Goal: Information Seeking & Learning: Learn about a topic

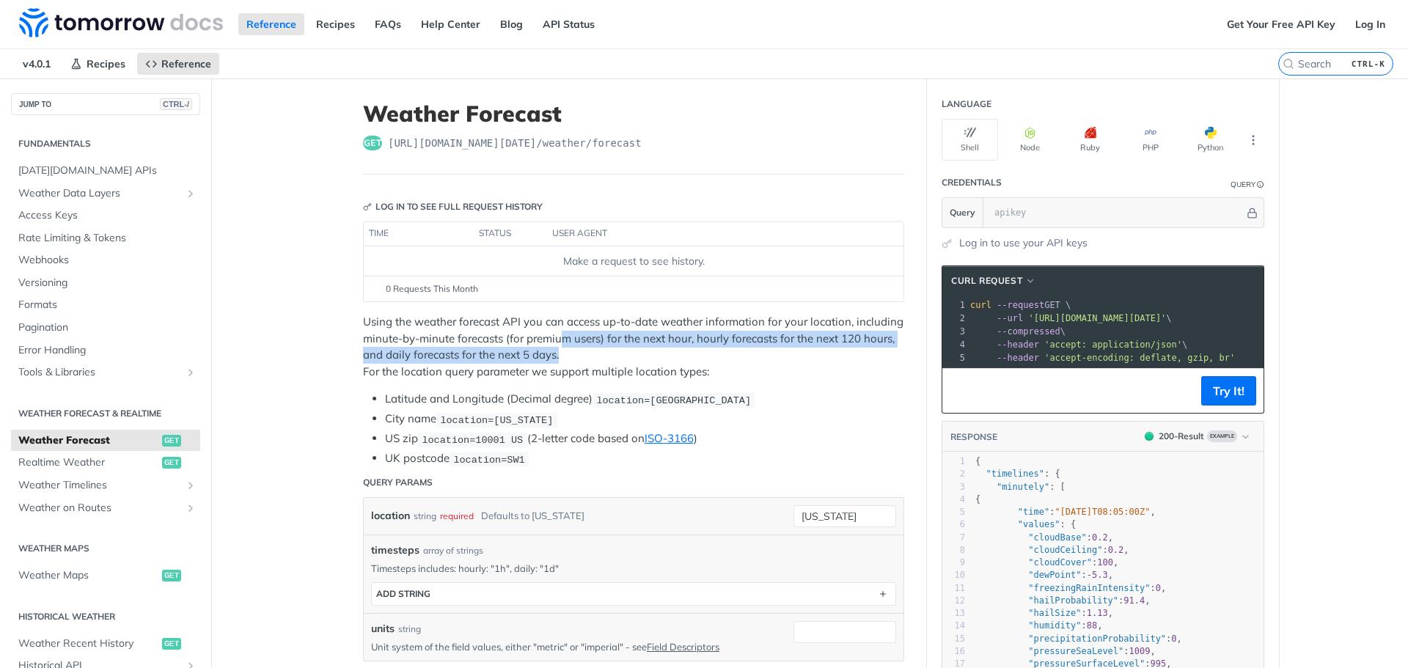
drag, startPoint x: 555, startPoint y: 356, endPoint x: 555, endPoint y: 344, distance: 11.8
click at [555, 344] on p "Using the weather forecast API you can access up-to-date weather information fo…" at bounding box center [633, 347] width 541 height 66
click at [571, 356] on p "Using the weather forecast API you can access up-to-date weather information fo…" at bounding box center [633, 347] width 541 height 66
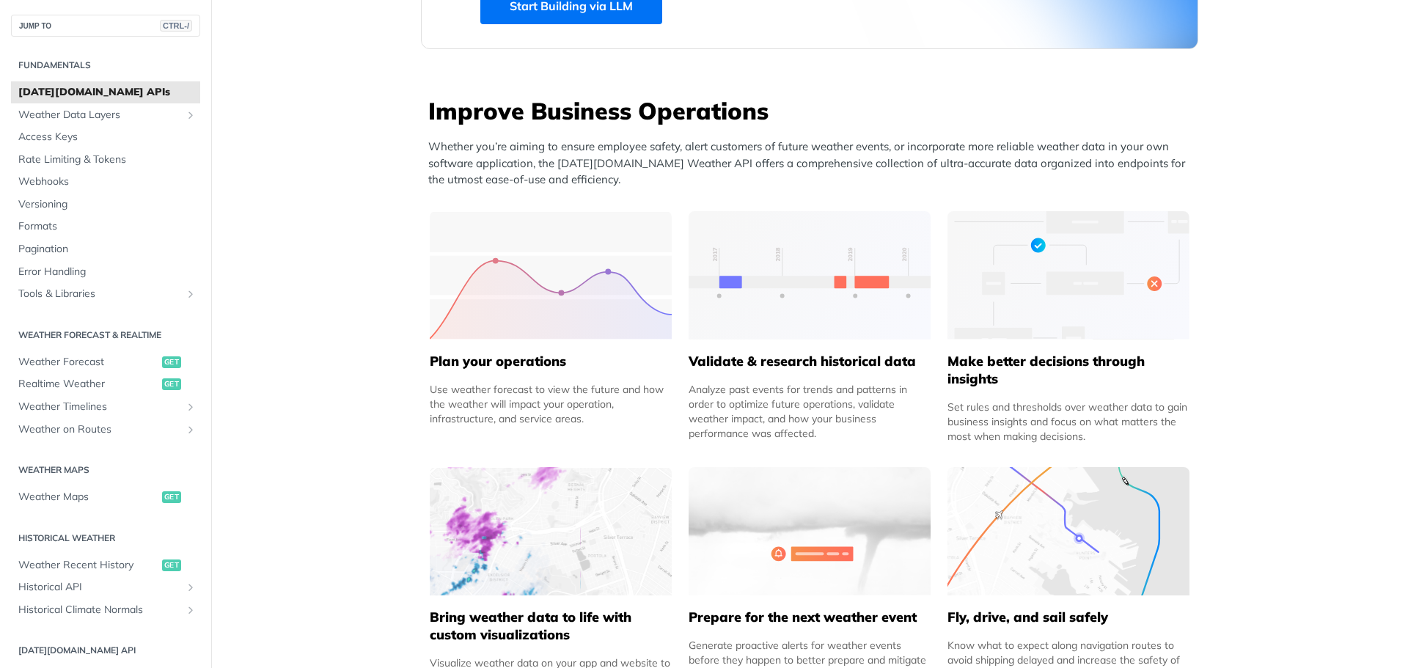
scroll to position [660, 0]
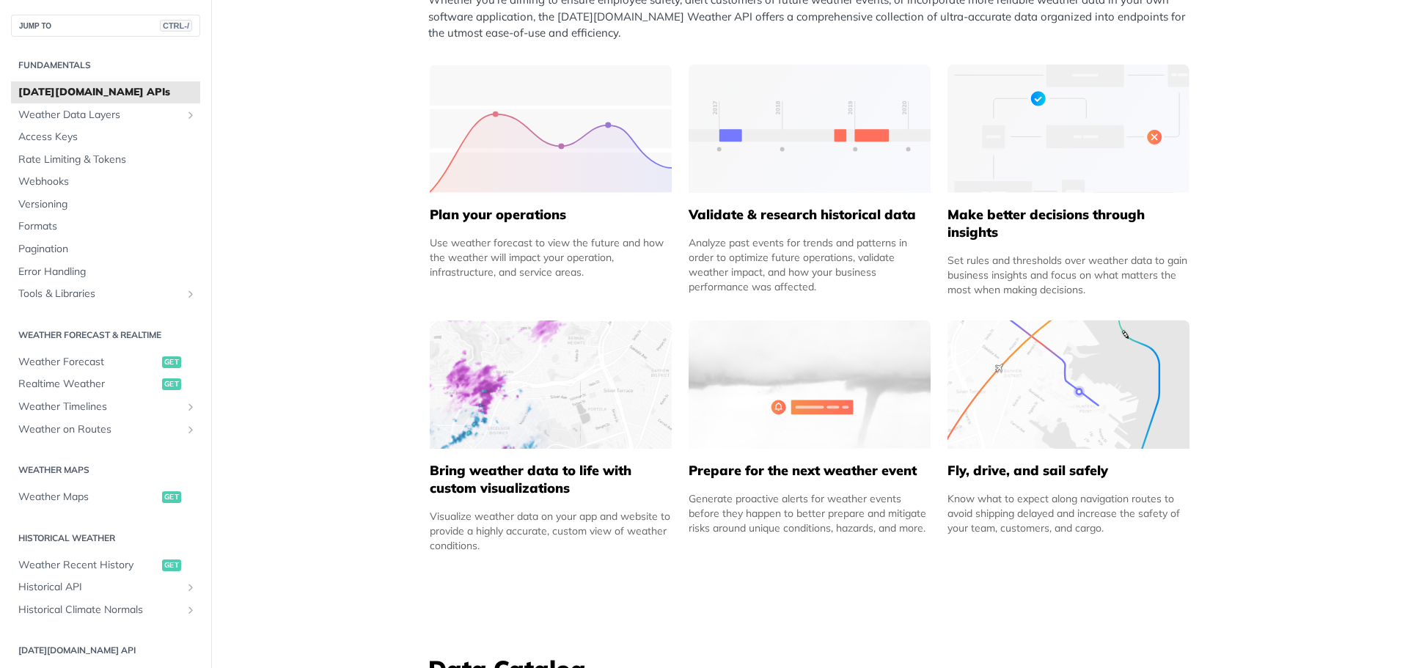
click at [821, 219] on h5 "Validate & research historical data" at bounding box center [810, 215] width 242 height 18
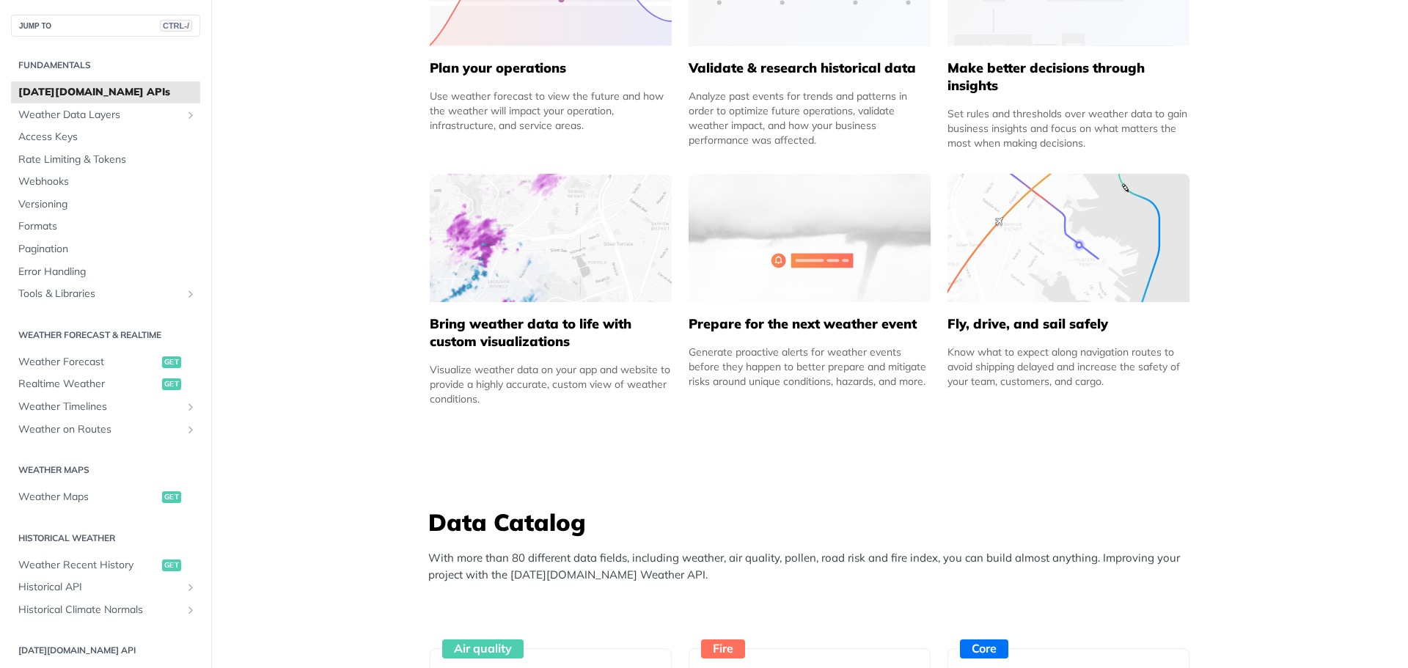
click at [765, 373] on div "Generate proactive alerts for weather events before they happen to better prepa…" at bounding box center [810, 367] width 242 height 44
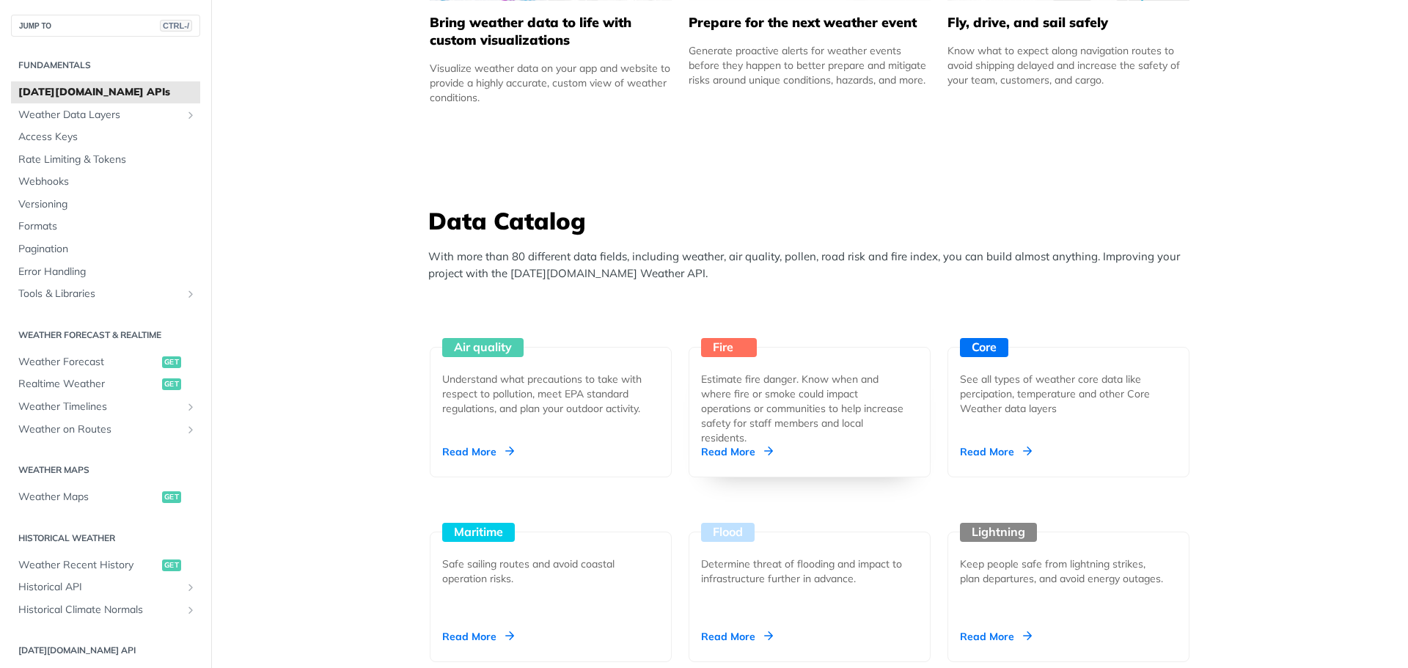
scroll to position [1174, 0]
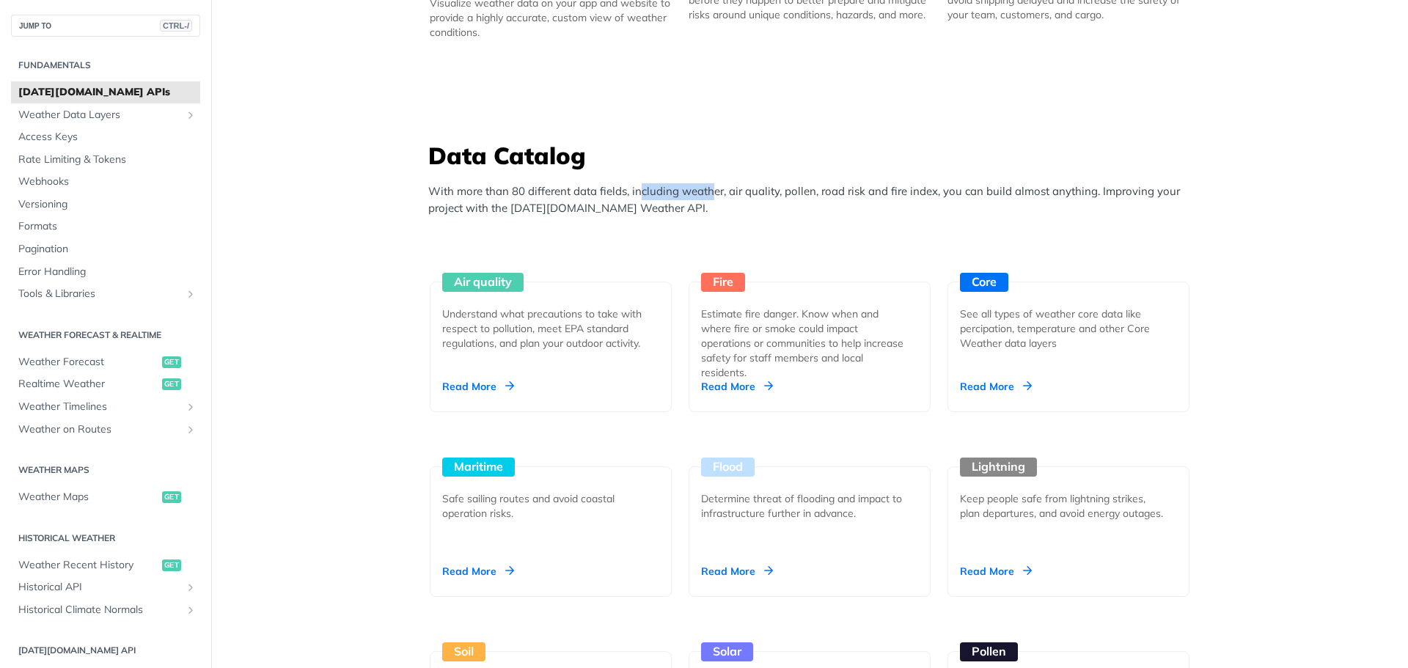
drag, startPoint x: 634, startPoint y: 195, endPoint x: 709, endPoint y: 194, distance: 74.1
click at [709, 194] on p "With more than 80 different data fields, including weather, air quality, pollen…" at bounding box center [813, 199] width 770 height 33
click at [722, 191] on p "With more than 80 different data fields, including weather, air quality, pollen…" at bounding box center [813, 199] width 770 height 33
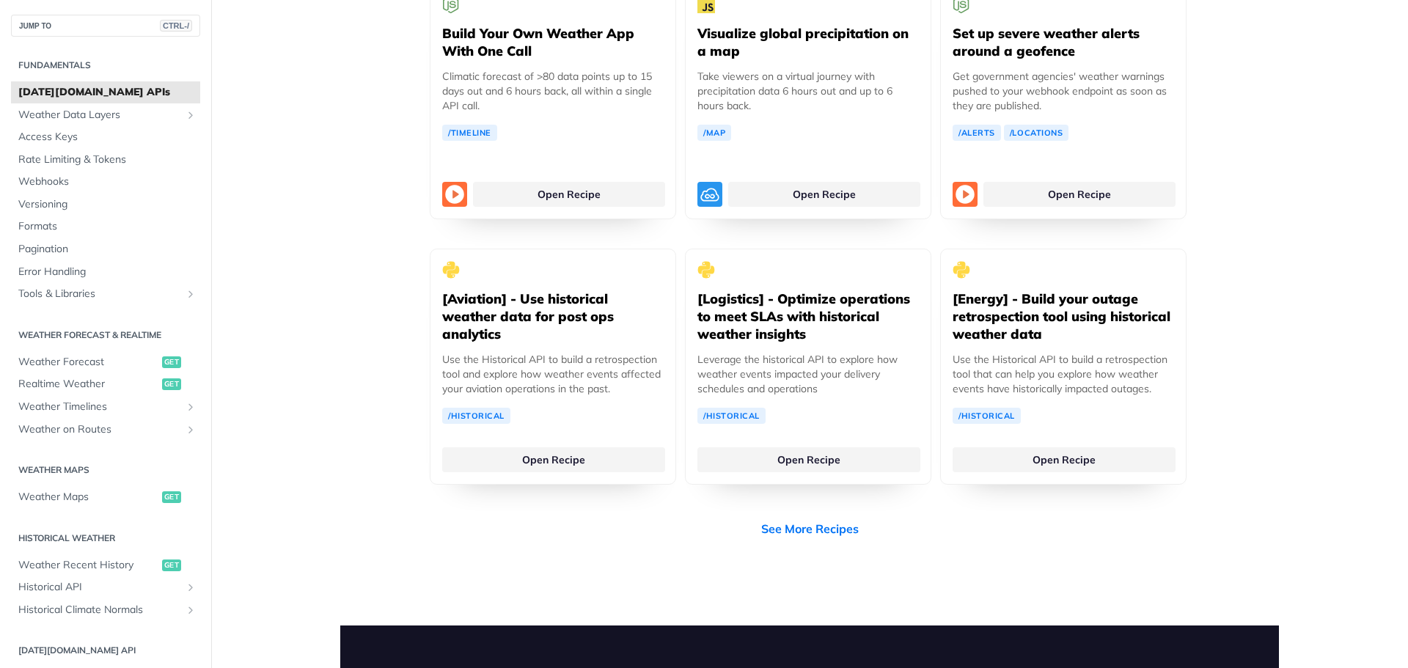
scroll to position [2787, 0]
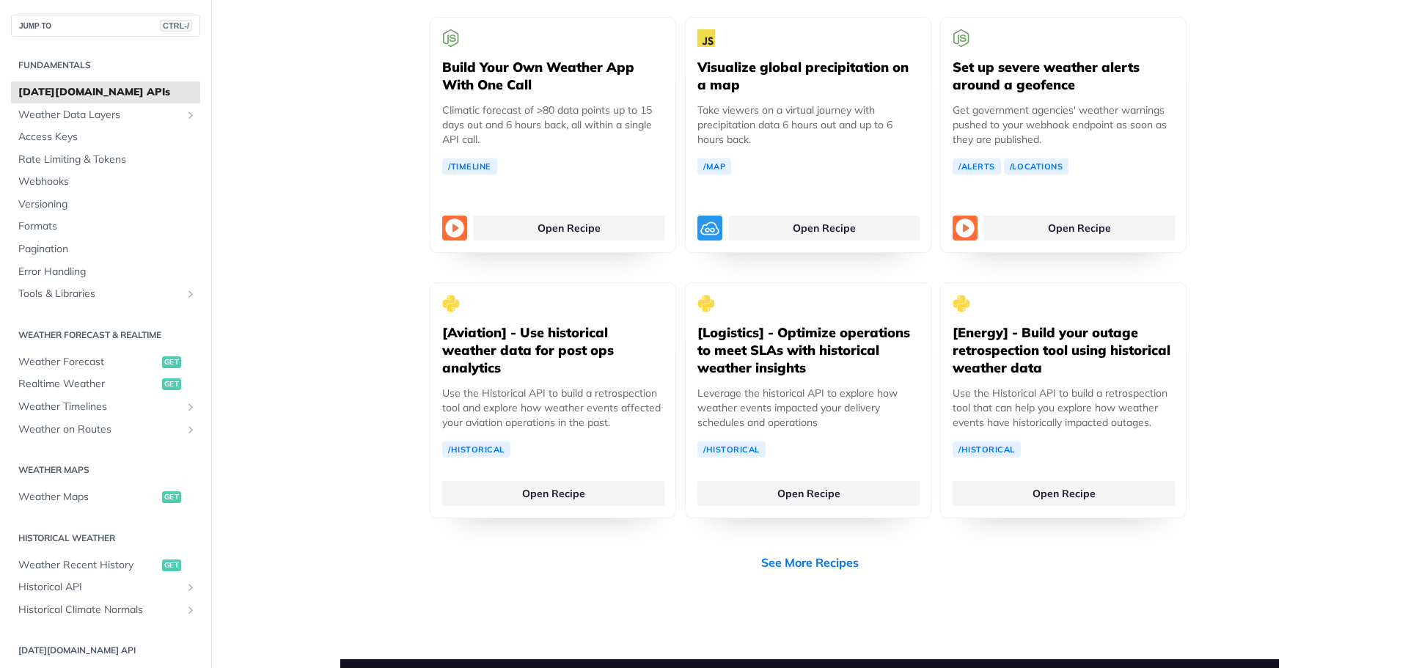
drag, startPoint x: 104, startPoint y: 367, endPoint x: 154, endPoint y: 368, distance: 49.9
click at [141, 374] on link "Realtime Weather get" at bounding box center [105, 384] width 189 height 22
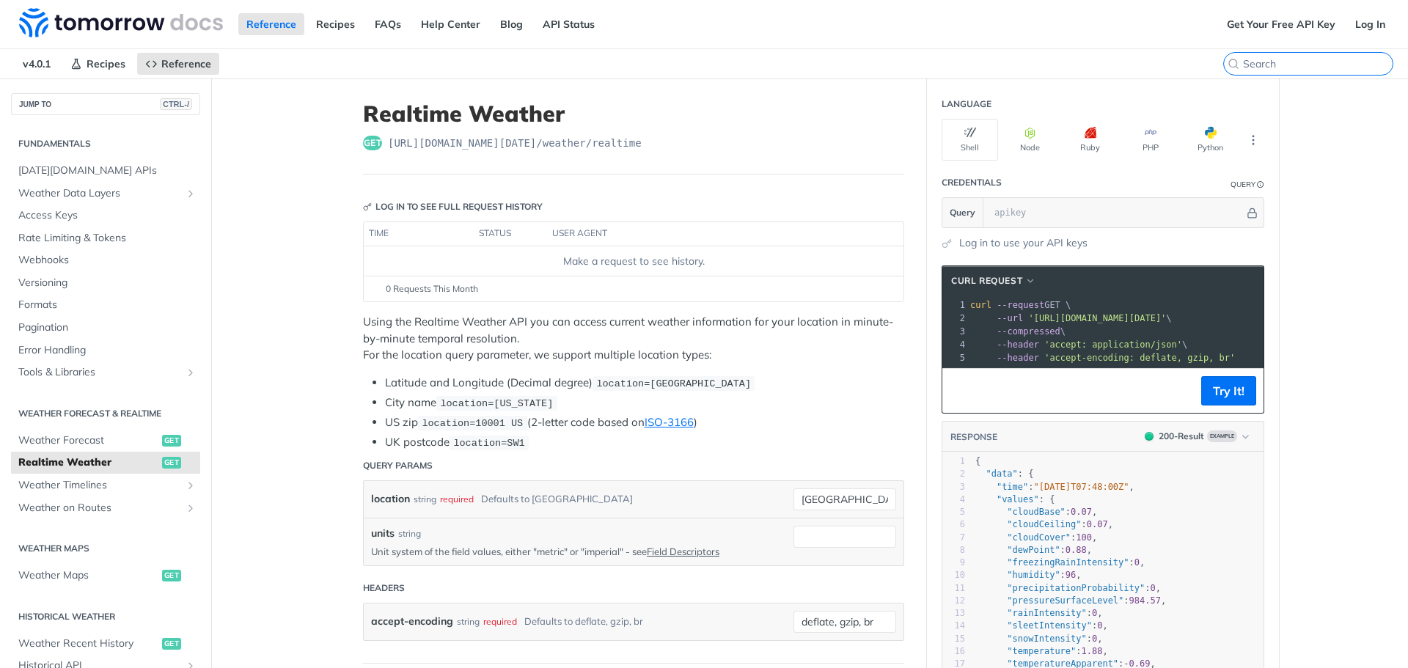
click at [1300, 64] on input "CTRL-K" at bounding box center [1318, 63] width 150 height 13
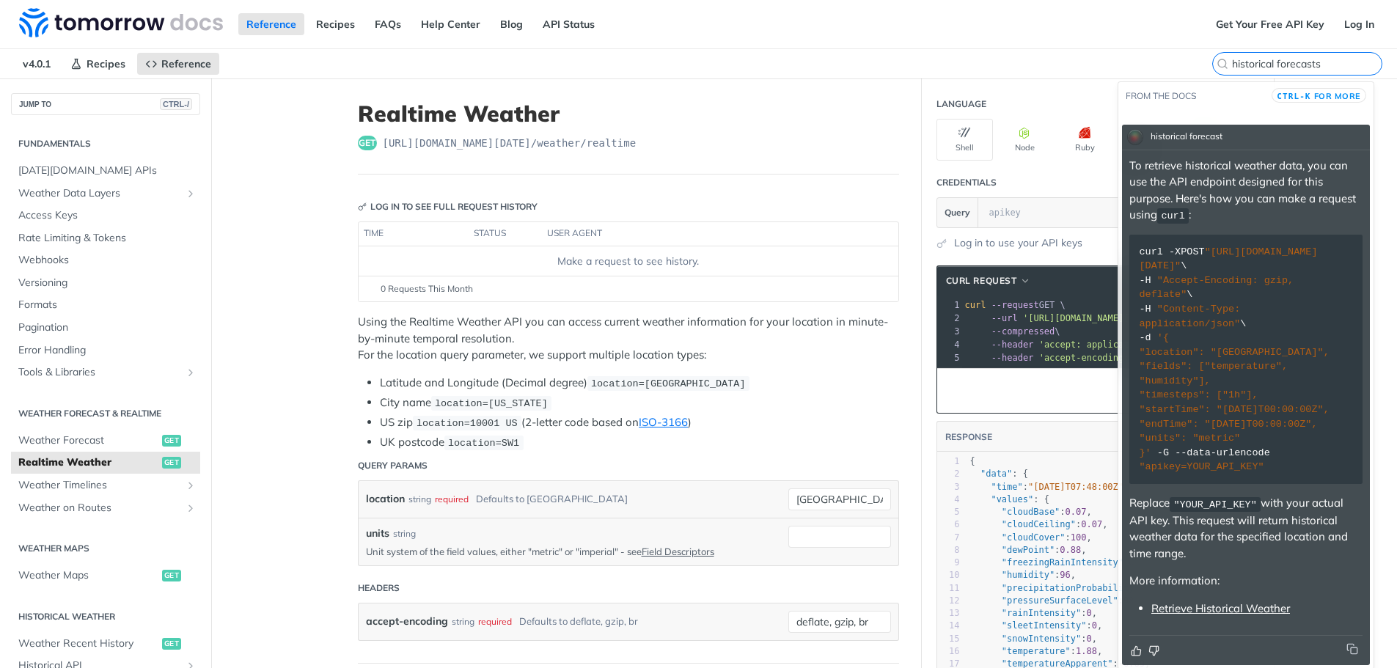
scroll to position [5, 0]
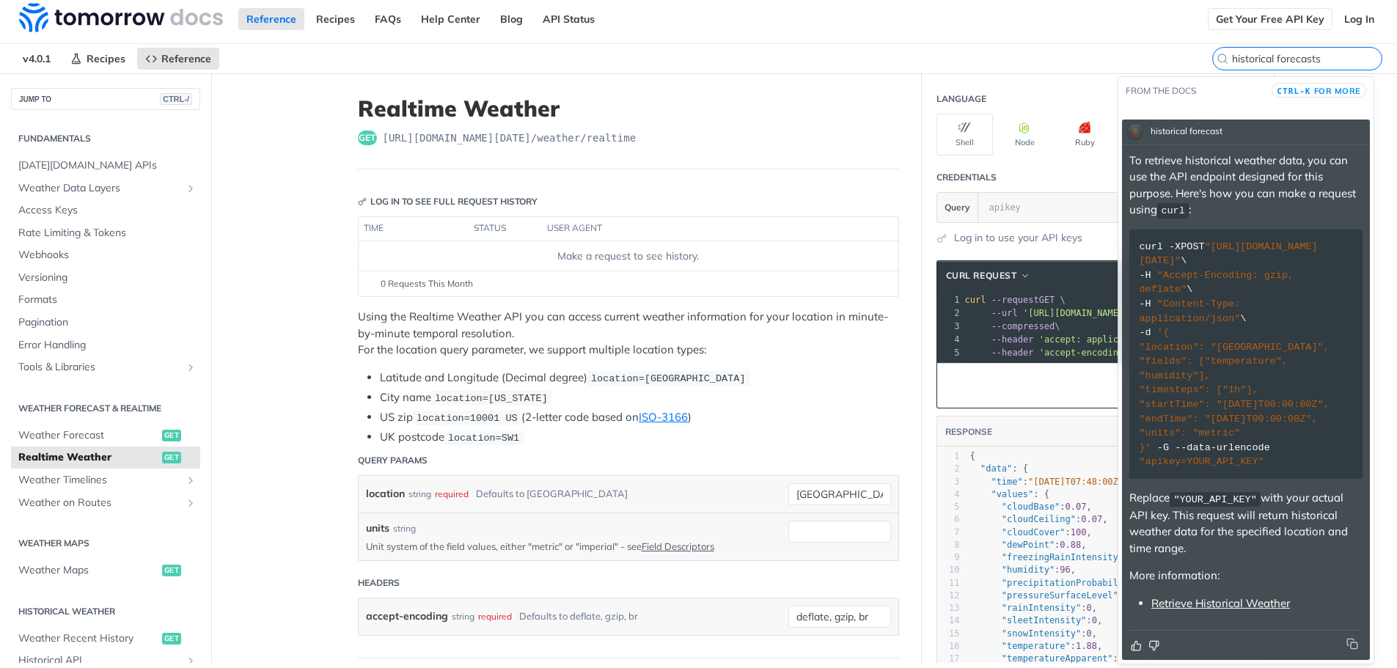
drag, startPoint x: 1267, startPoint y: 57, endPoint x: 1294, endPoint y: 18, distance: 48.0
click at [1267, 57] on input "historical forecasts" at bounding box center [1307, 58] width 150 height 13
type input "historical weather forecasts"
click at [1141, 105] on link "Plot Weather Forecast Trends using Node Request the weather forecast data Send …" at bounding box center [1246, 100] width 248 height 54
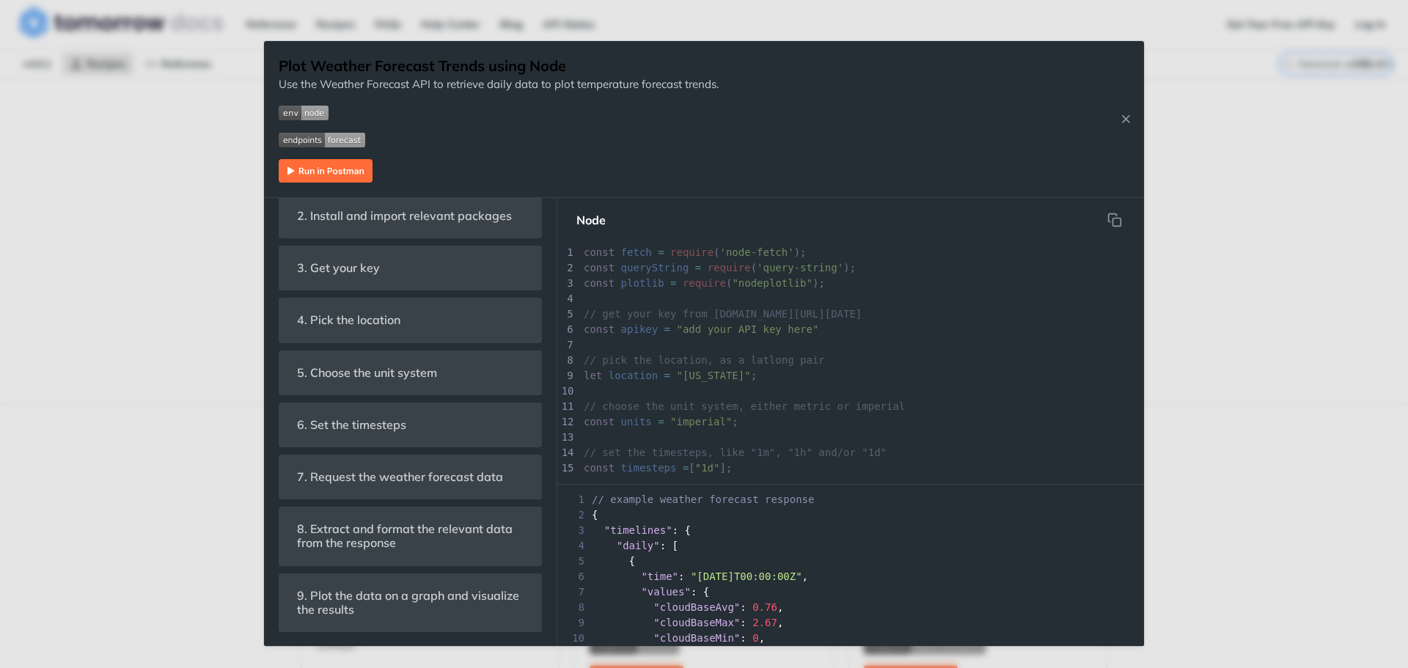
scroll to position [502, 0]
click at [178, 296] on div "Jump to Content Reference Recipes FAQs Help Center Blog API Status Recipes Refe…" at bounding box center [704, 334] width 1408 height 668
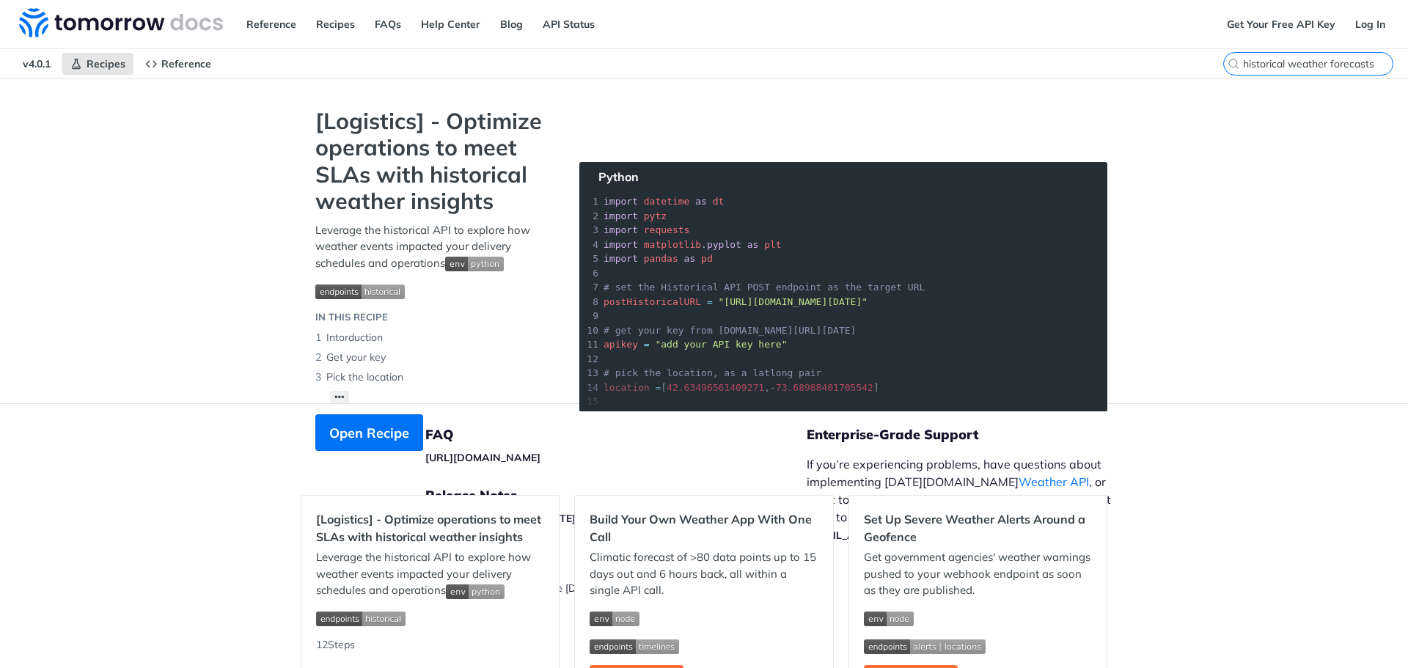
click at [1322, 65] on input "historical weather forecasts" at bounding box center [1318, 63] width 150 height 13
click at [1367, 59] on input "historical weather forecasts" at bounding box center [1318, 63] width 150 height 13
click at [1278, 56] on label "historical weather forecasts CTRL-K" at bounding box center [1335, 63] width 115 height 23
click at [1256, 57] on input "historical weather forecasts" at bounding box center [1318, 63] width 150 height 13
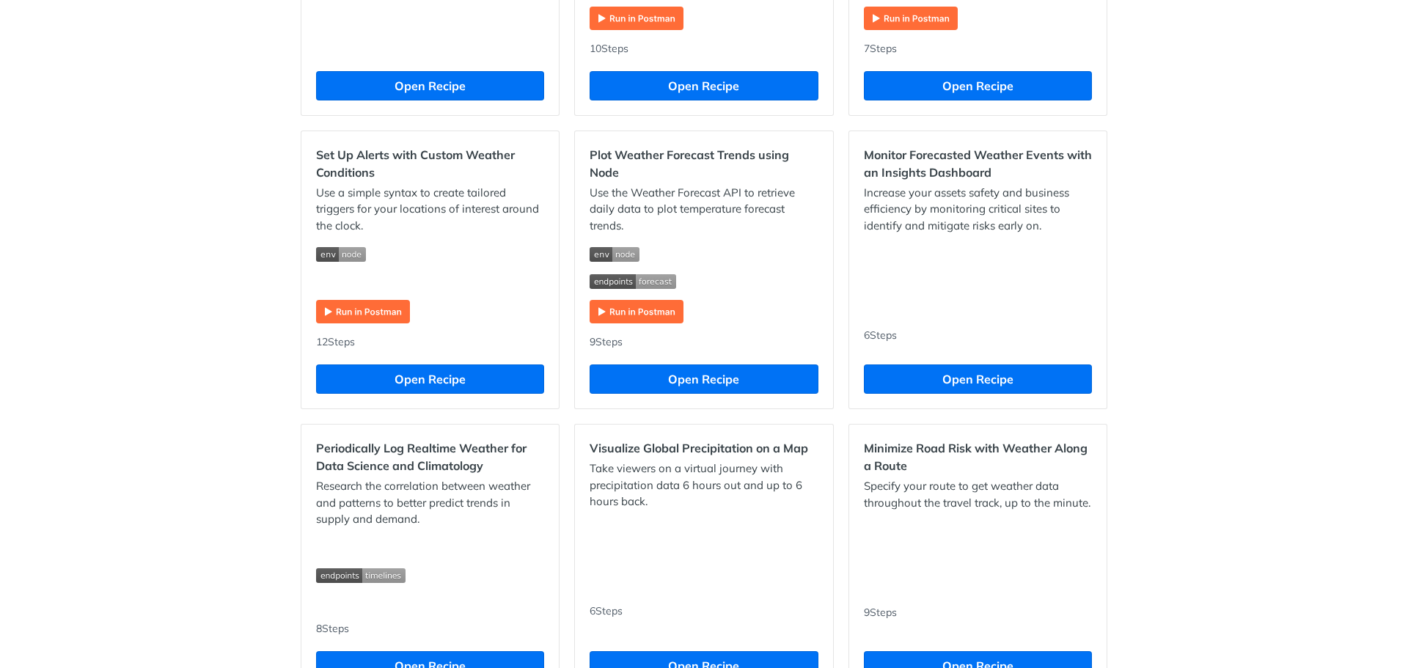
scroll to position [660, 0]
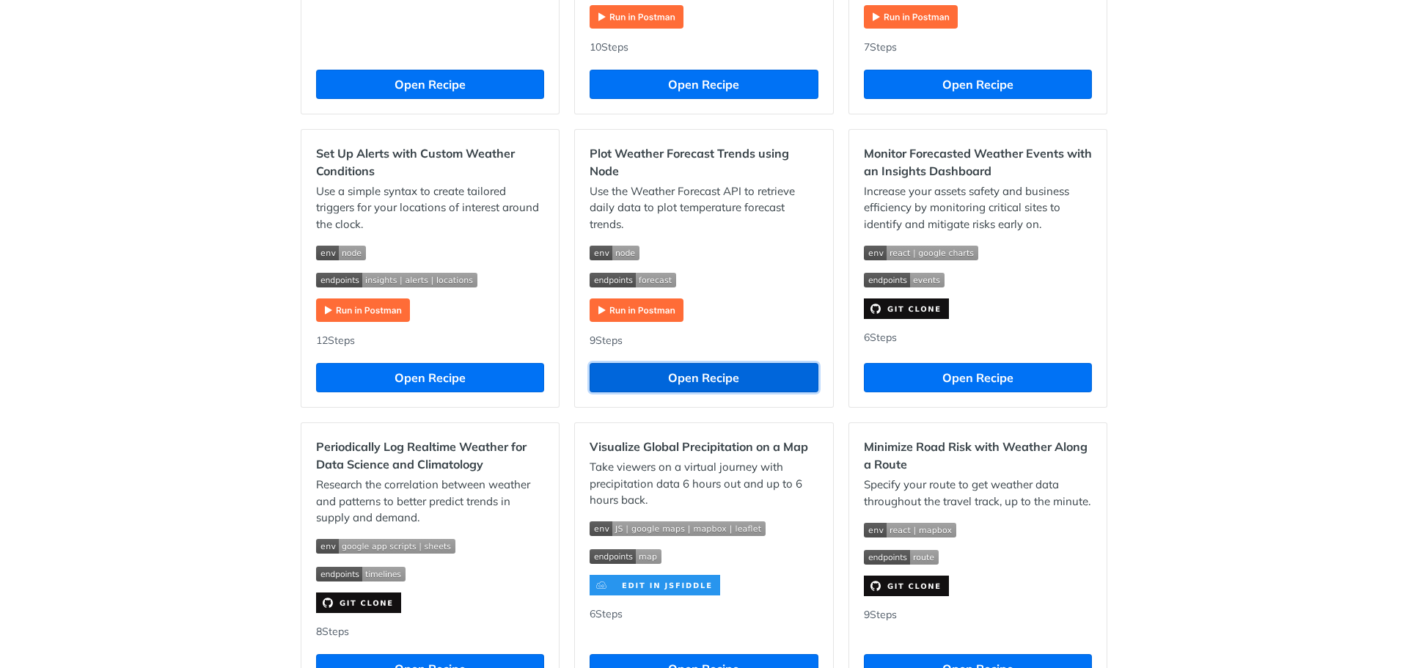
click at [732, 384] on button "Open Recipe" at bounding box center [704, 377] width 228 height 29
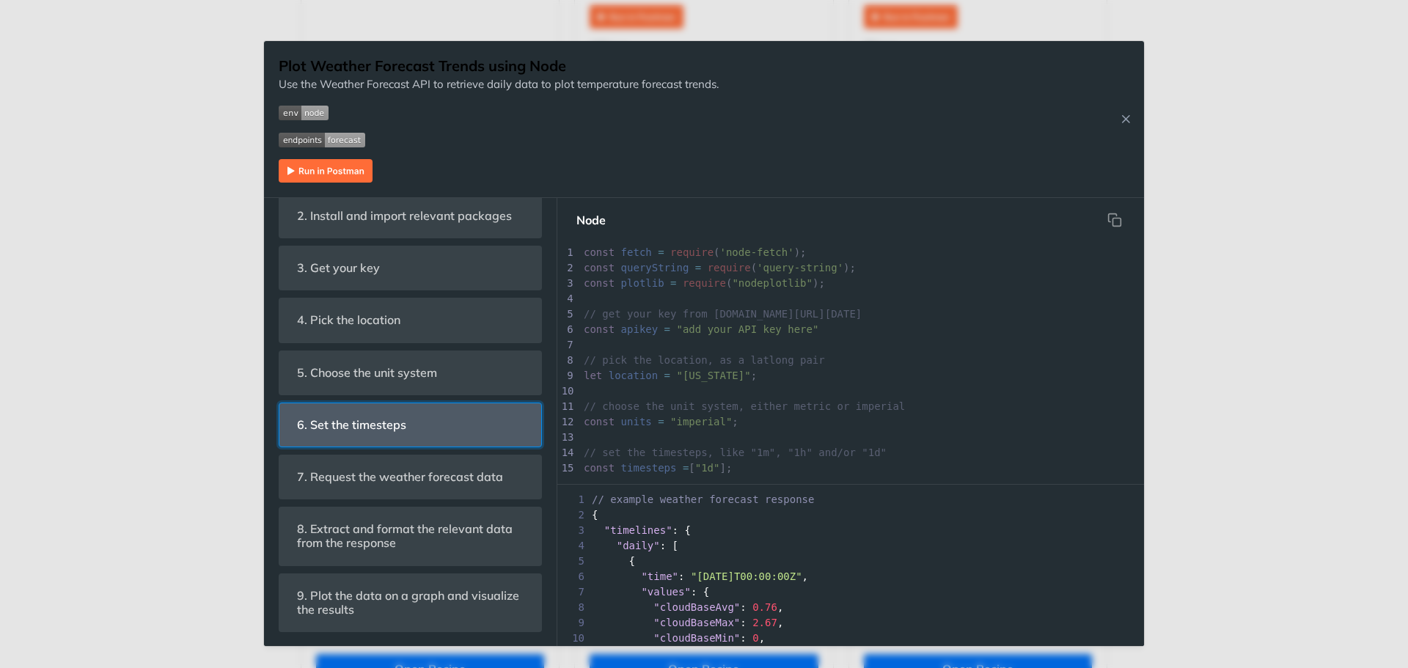
click at [470, 433] on header "6. Set the timesteps" at bounding box center [410, 424] width 262 height 43
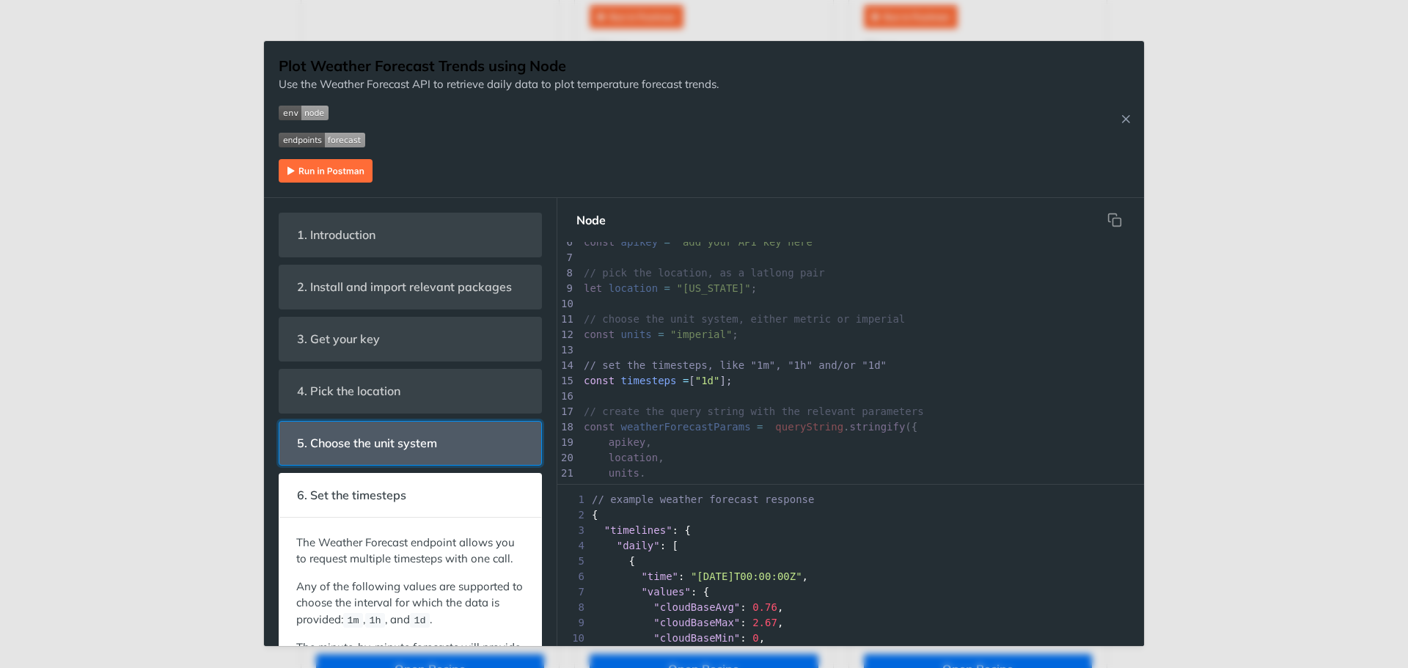
click at [307, 438] on span "5. Choose the unit system" at bounding box center [367, 443] width 161 height 29
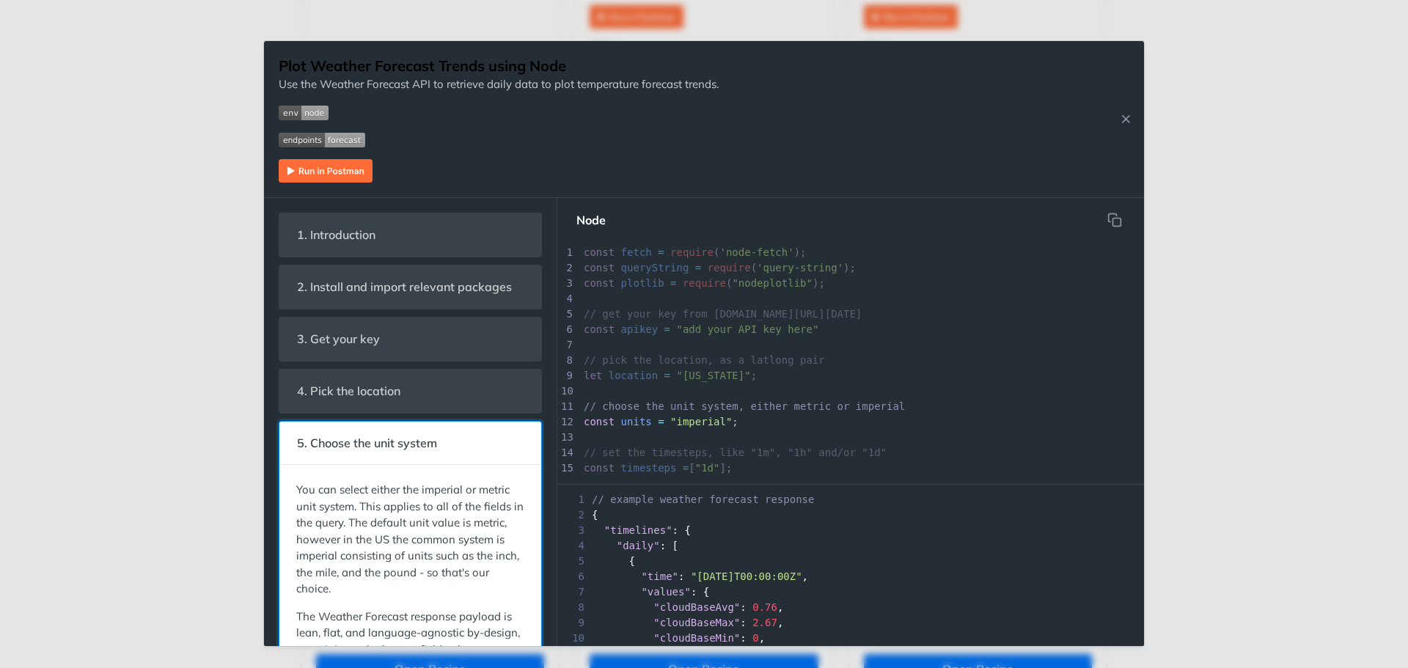
scroll to position [41, 0]
click at [360, 444] on span "5. Choose the unit system" at bounding box center [367, 443] width 161 height 29
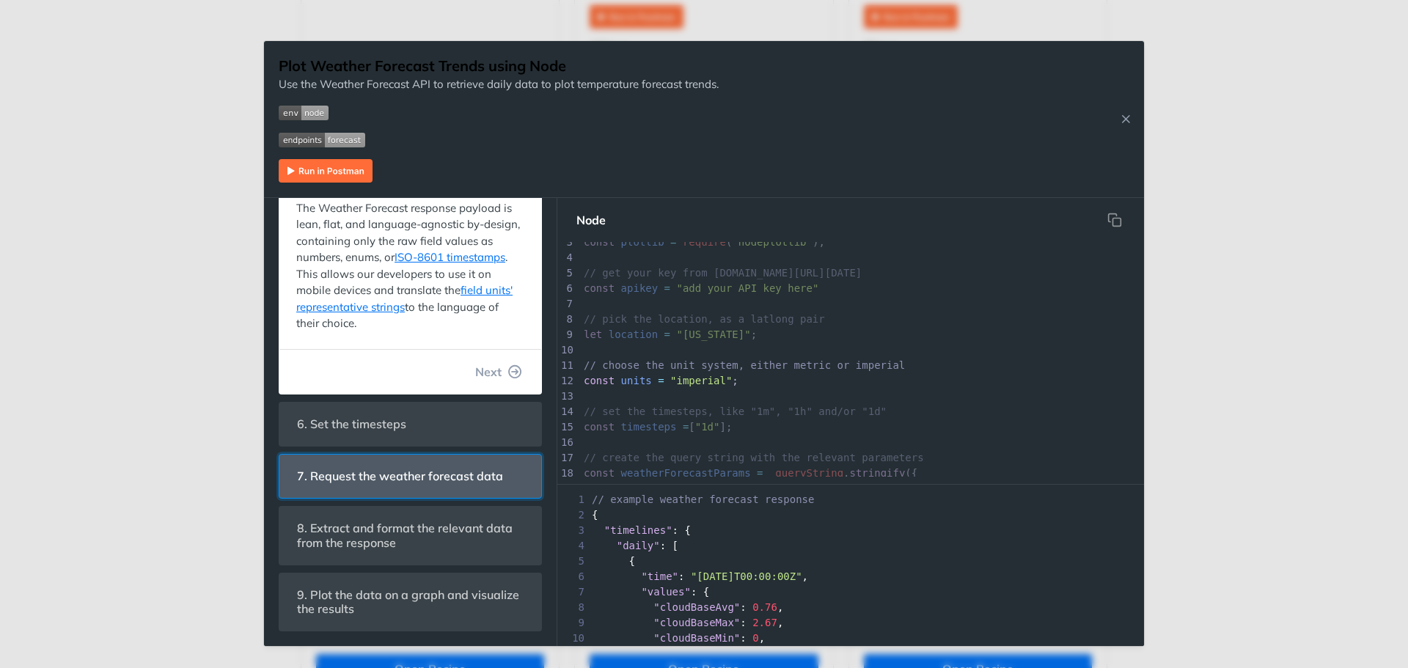
click at [364, 468] on span "7. Request the weather forecast data" at bounding box center [400, 476] width 227 height 29
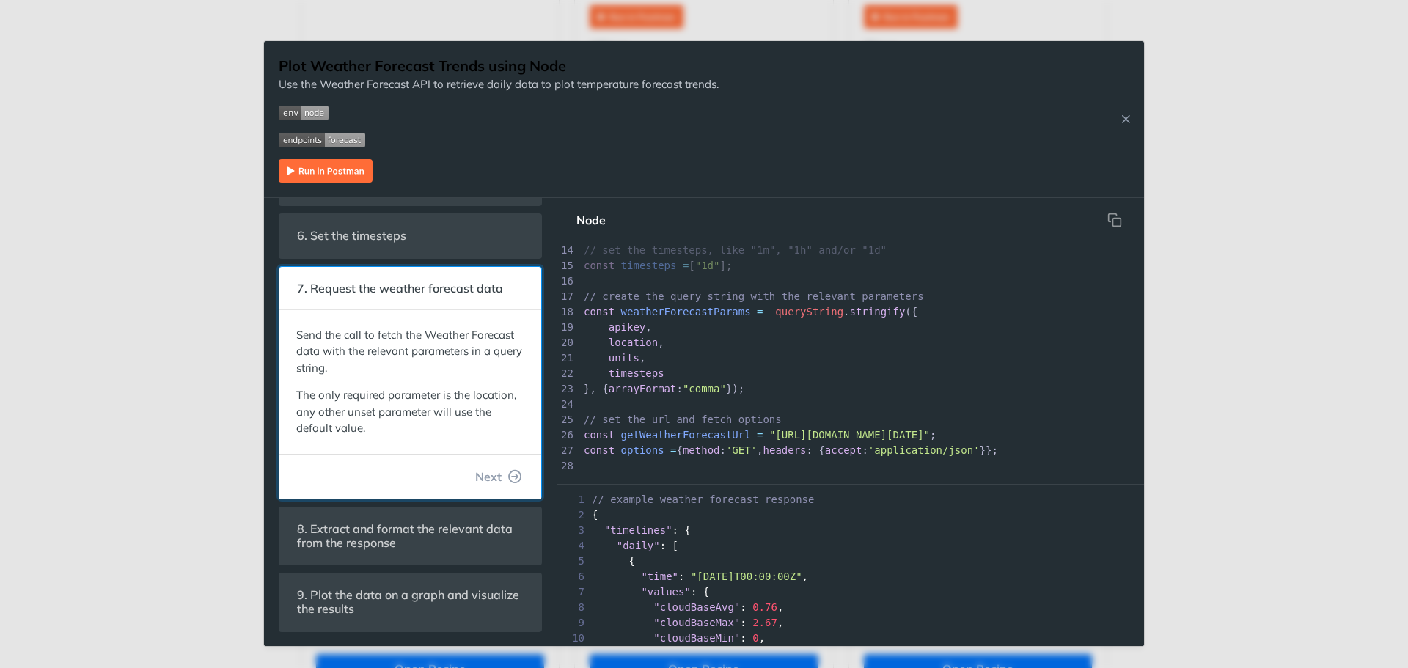
scroll to position [276, 0]
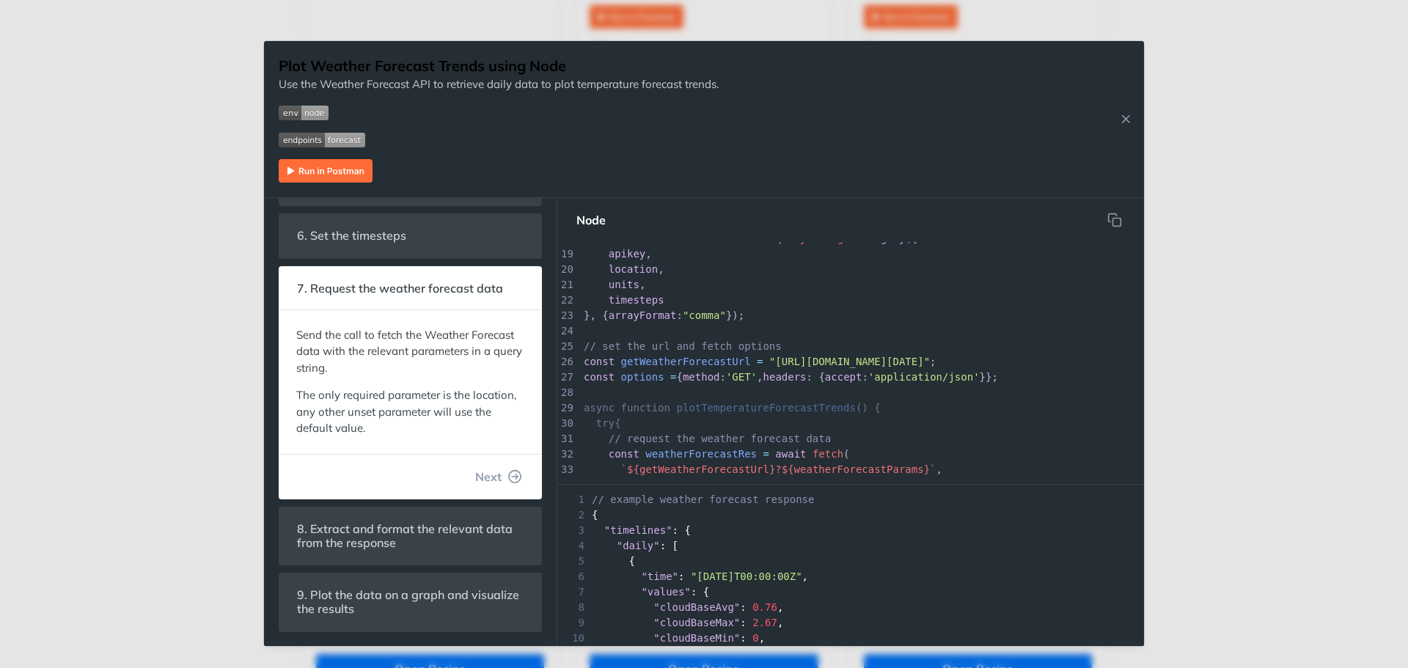
click at [1364, 185] on div "Jump to Content Reference Recipes FAQs Help Center Blog API Status Recipes Refe…" at bounding box center [704, 334] width 1408 height 668
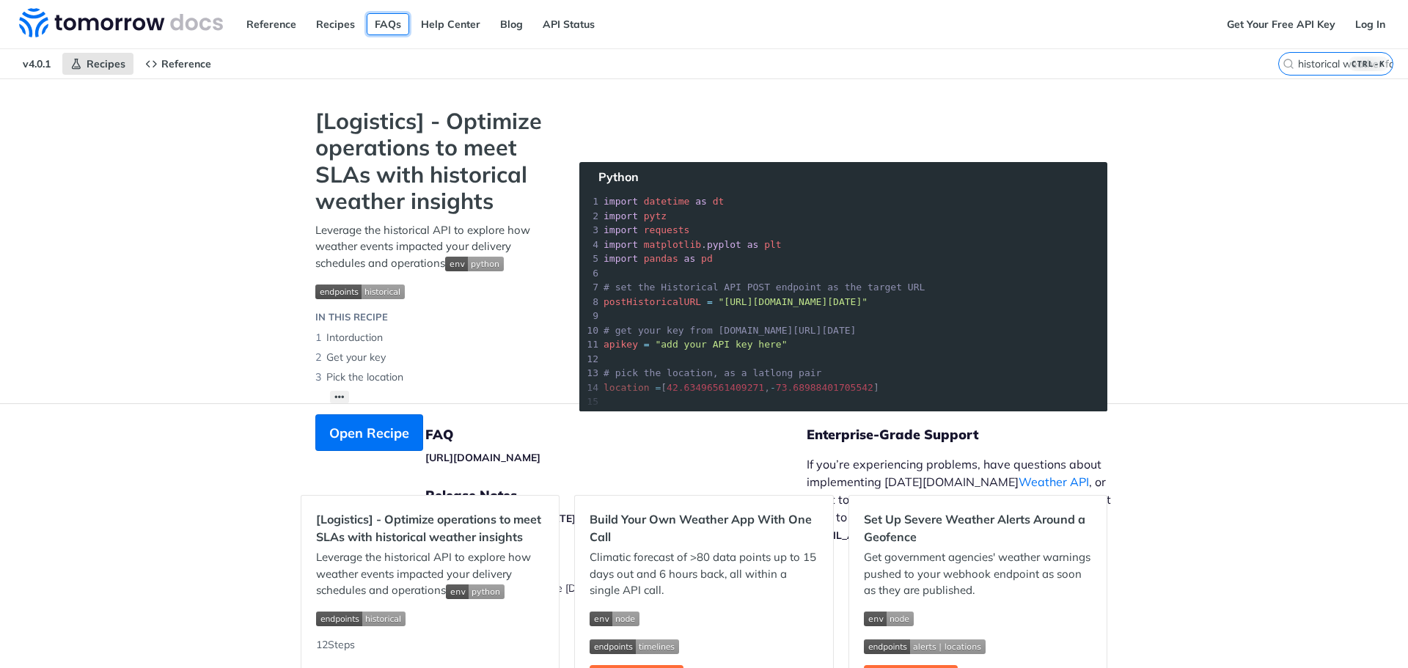
click at [376, 29] on link "FAQs" at bounding box center [388, 24] width 43 height 22
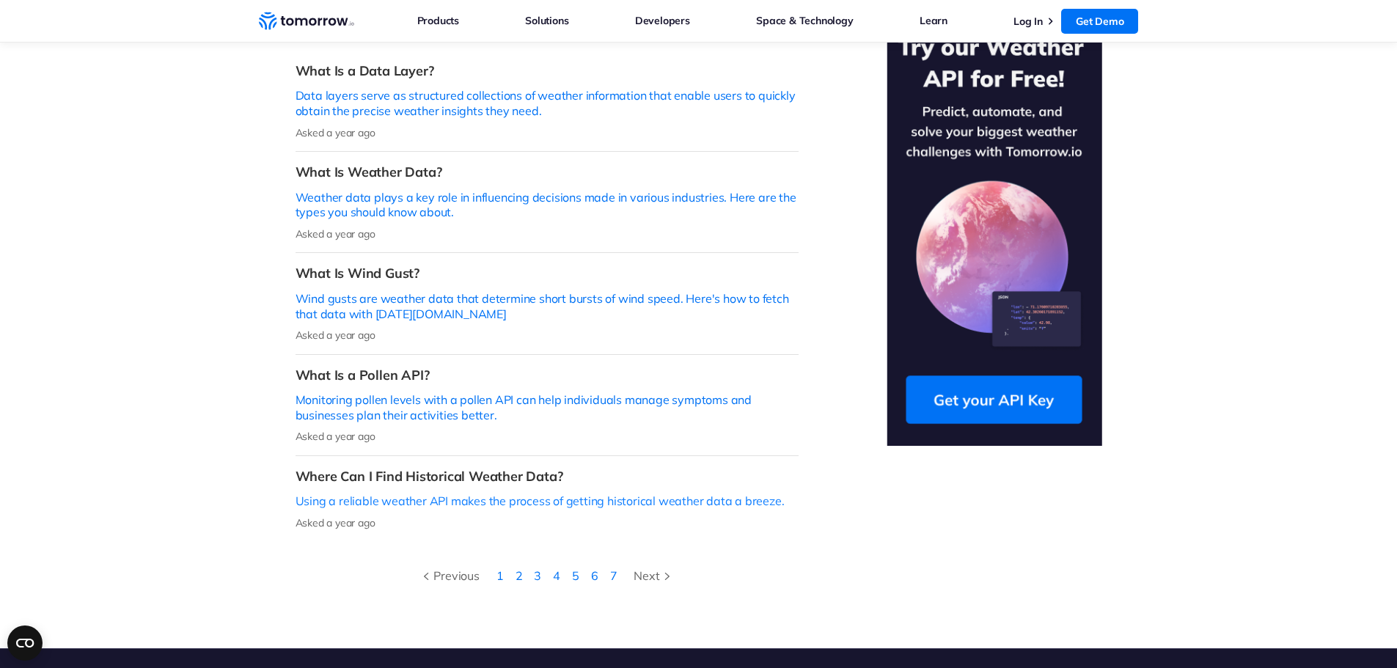
scroll to position [440, 0]
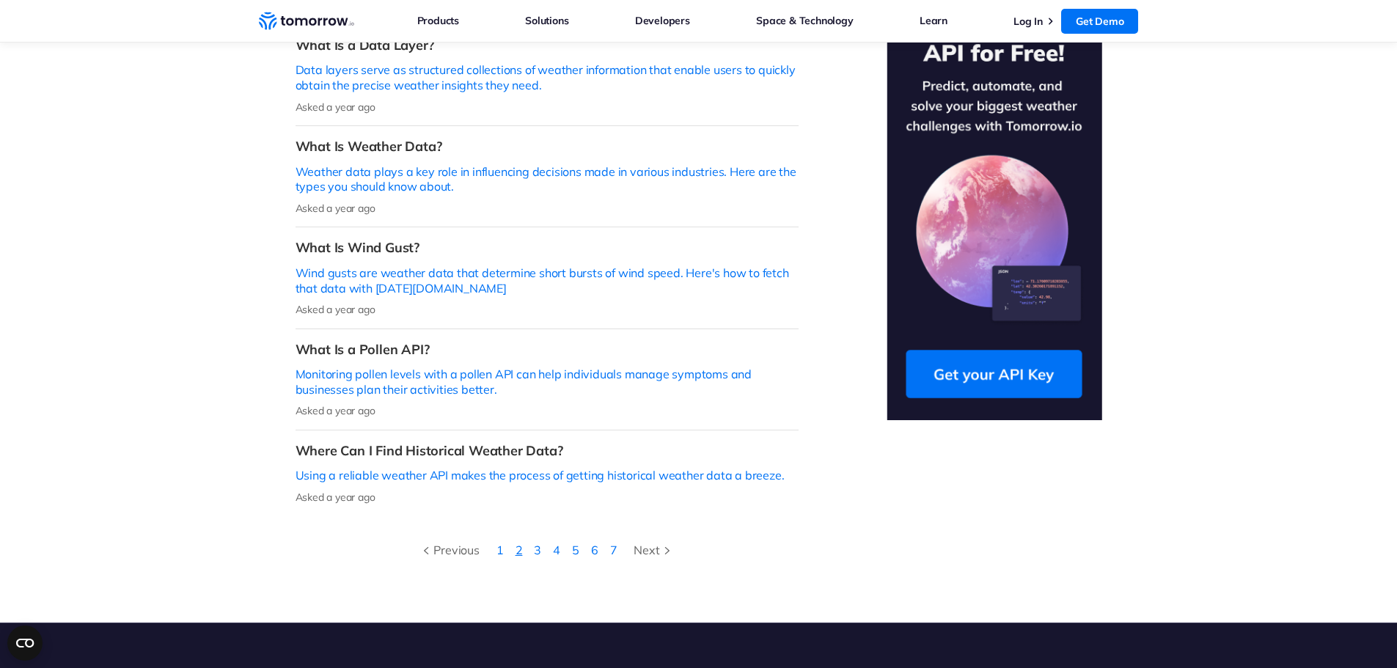
click at [518, 543] on link "2" at bounding box center [519, 550] width 7 height 15
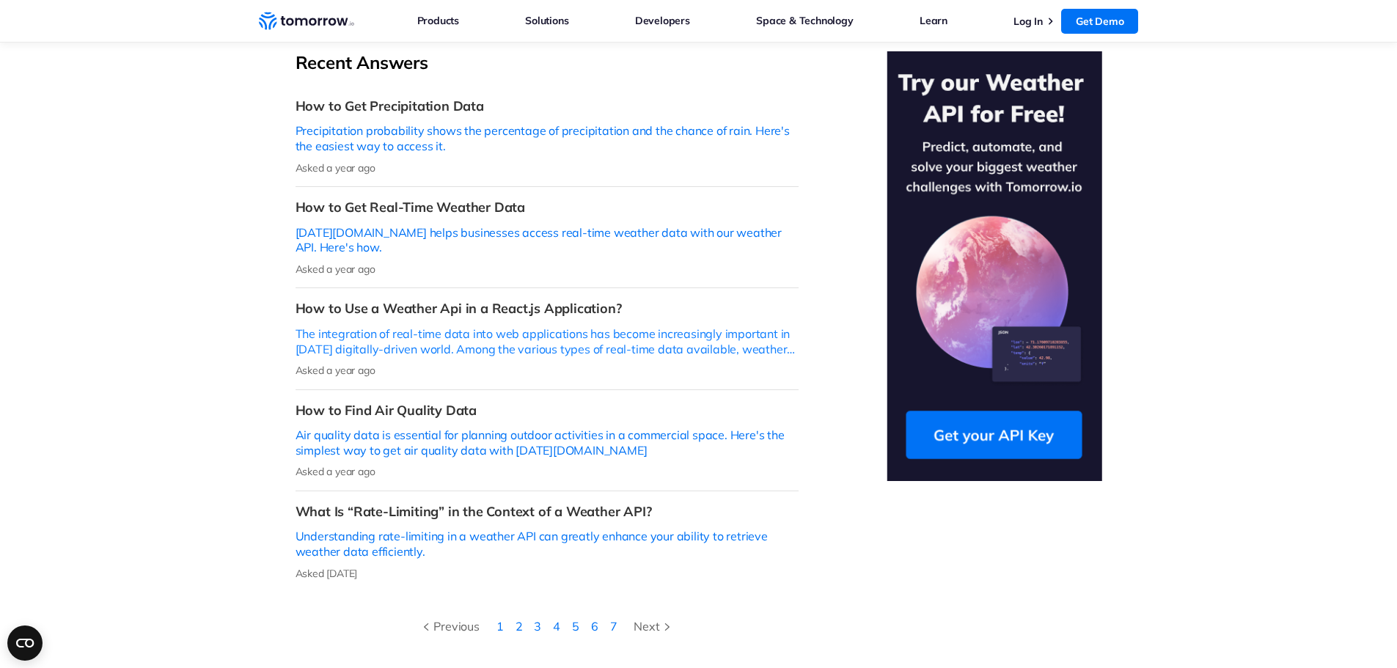
scroll to position [513, 0]
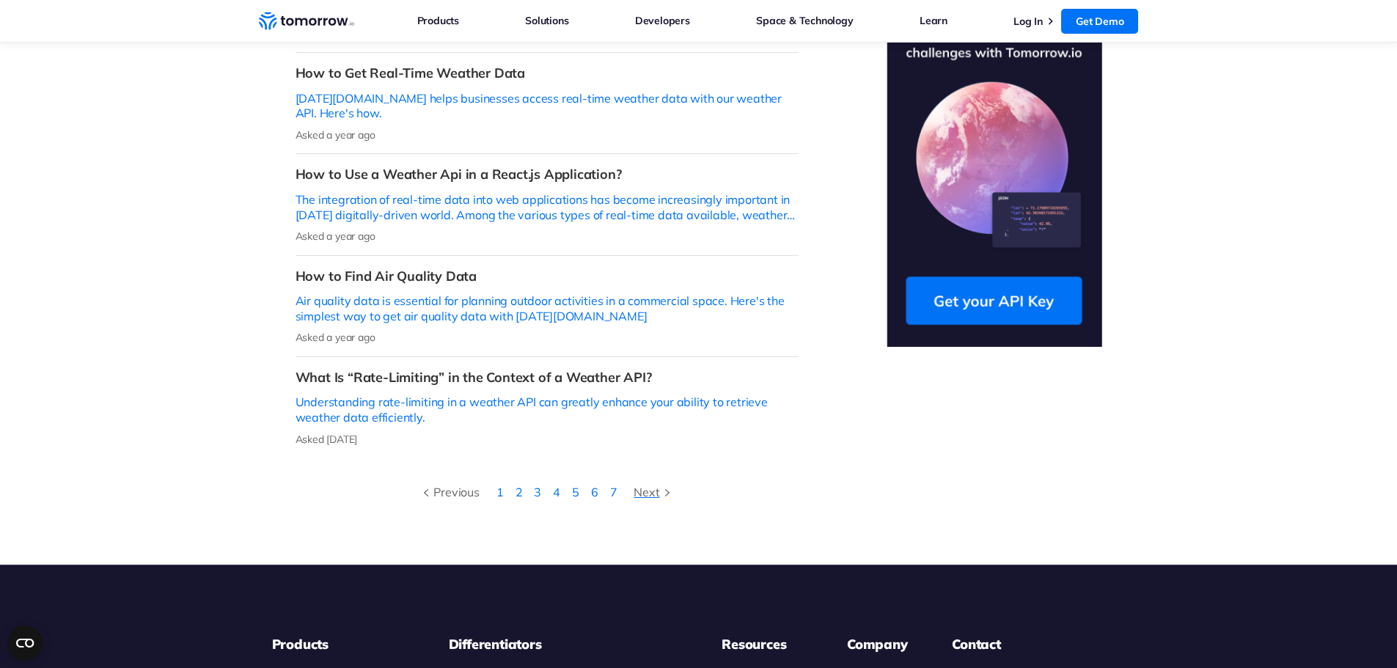
click at [638, 483] on div "Next" at bounding box center [654, 492] width 40 height 19
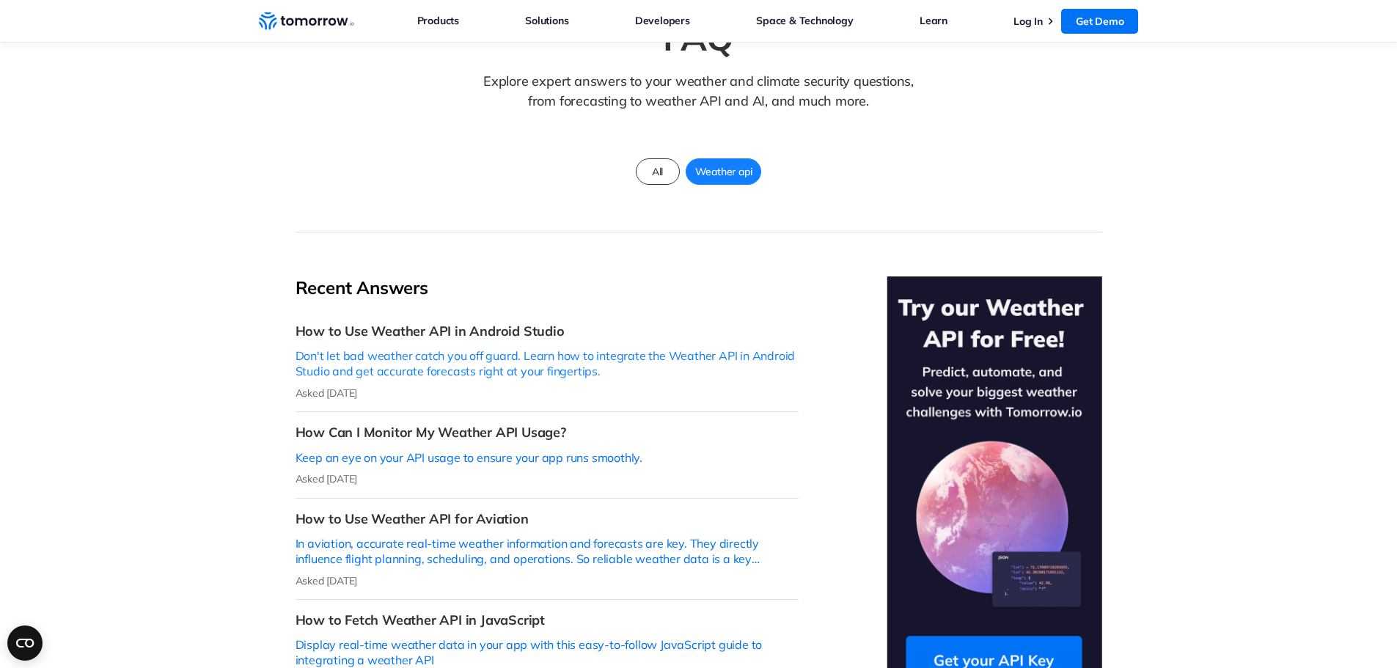
scroll to position [367, 0]
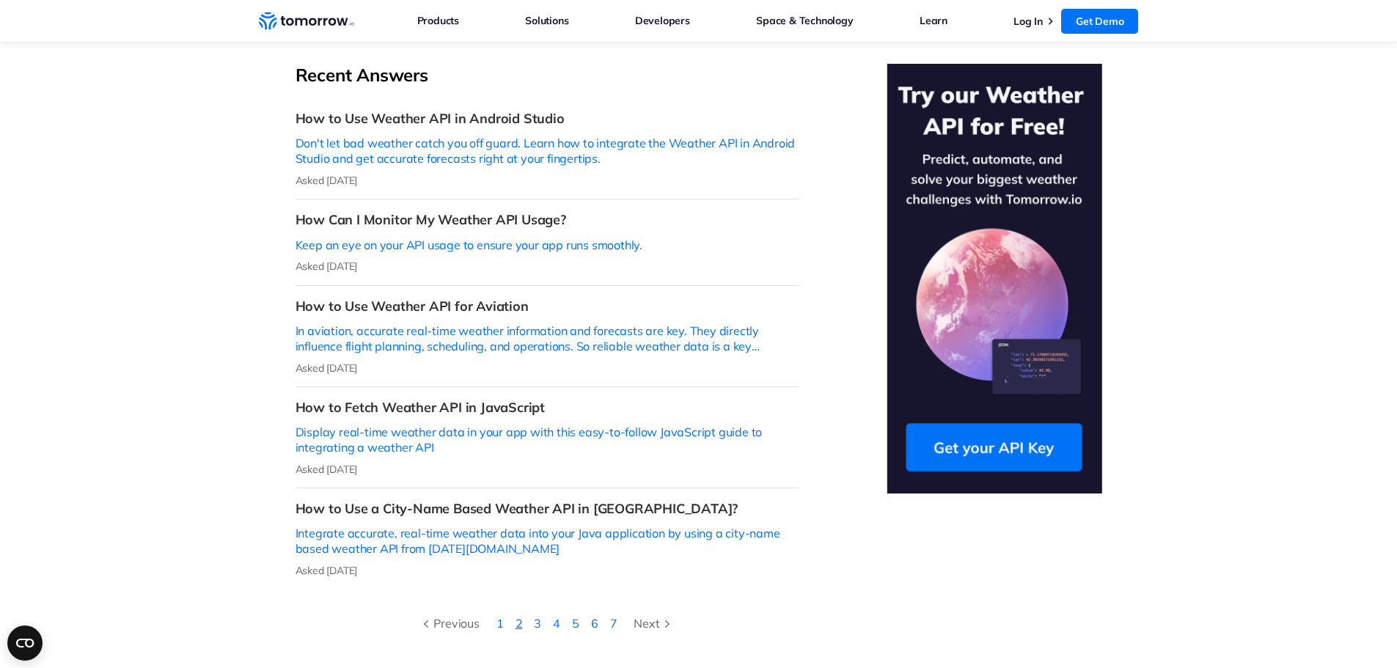
click at [520, 616] on link "2" at bounding box center [519, 623] width 7 height 15
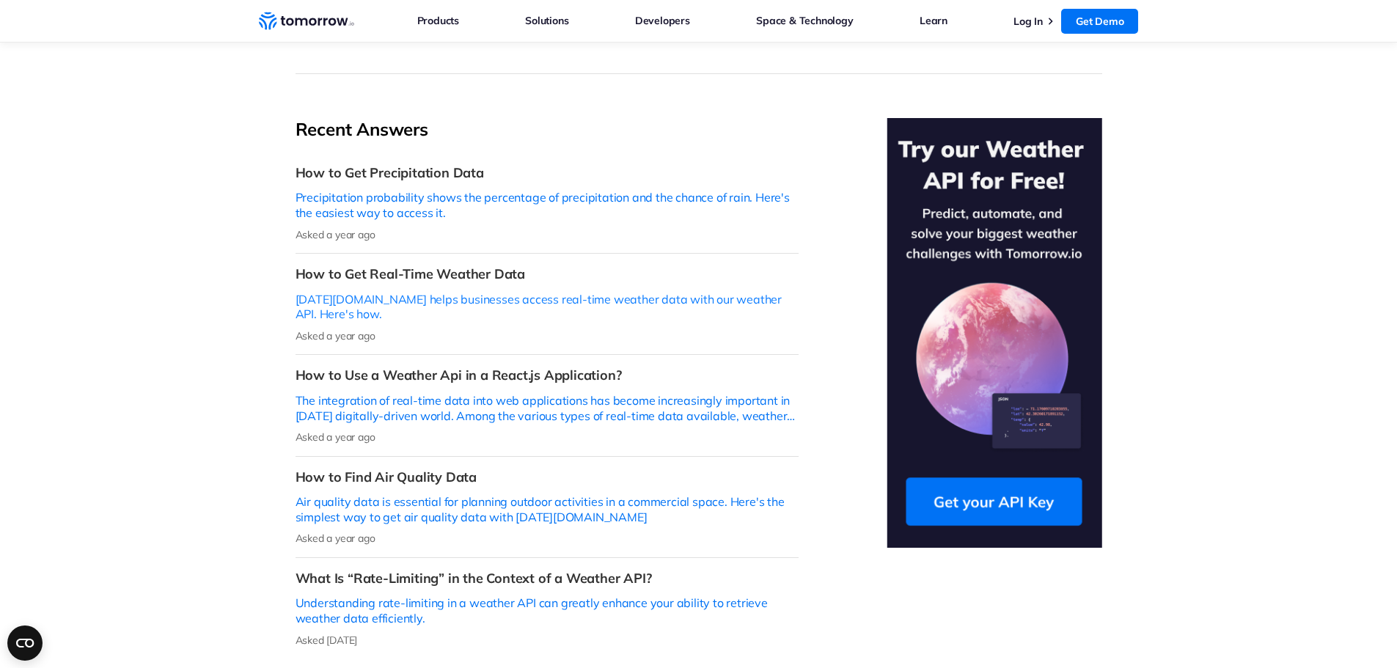
scroll to position [440, 0]
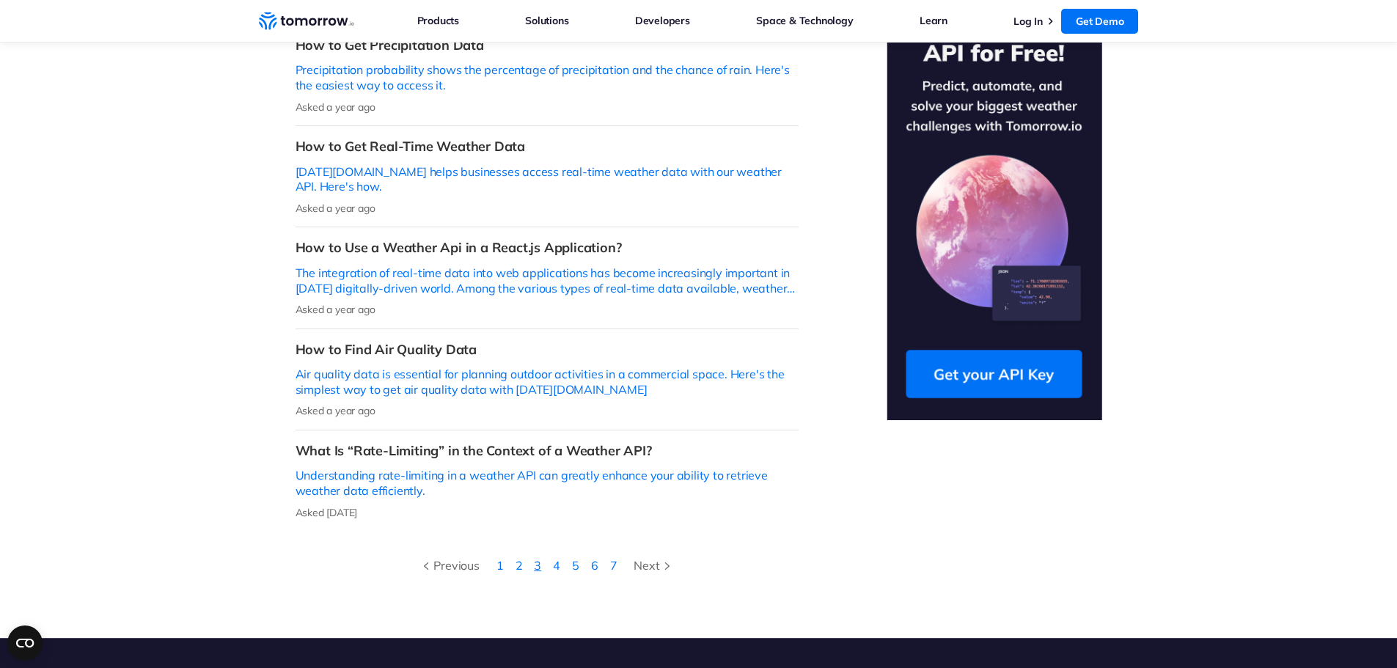
click at [538, 558] on link "3" at bounding box center [537, 565] width 7 height 15
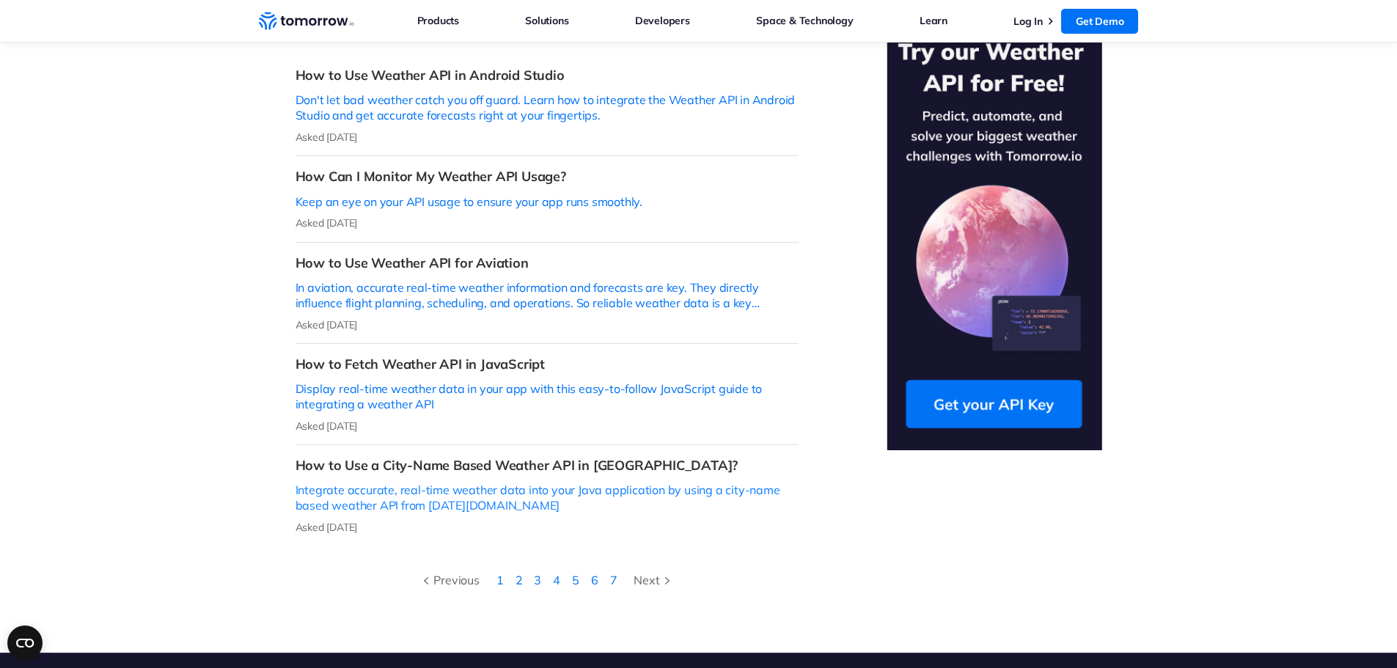
scroll to position [440, 0]
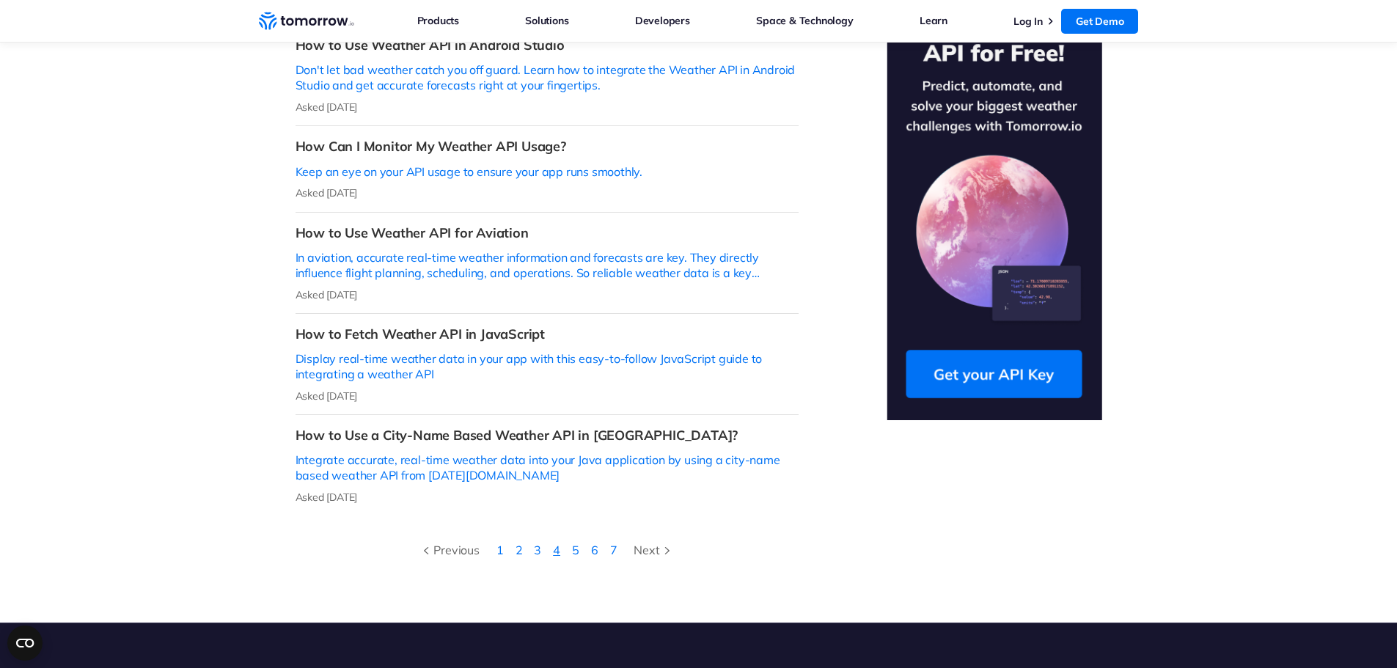
click at [560, 543] on link "4" at bounding box center [556, 550] width 7 height 15
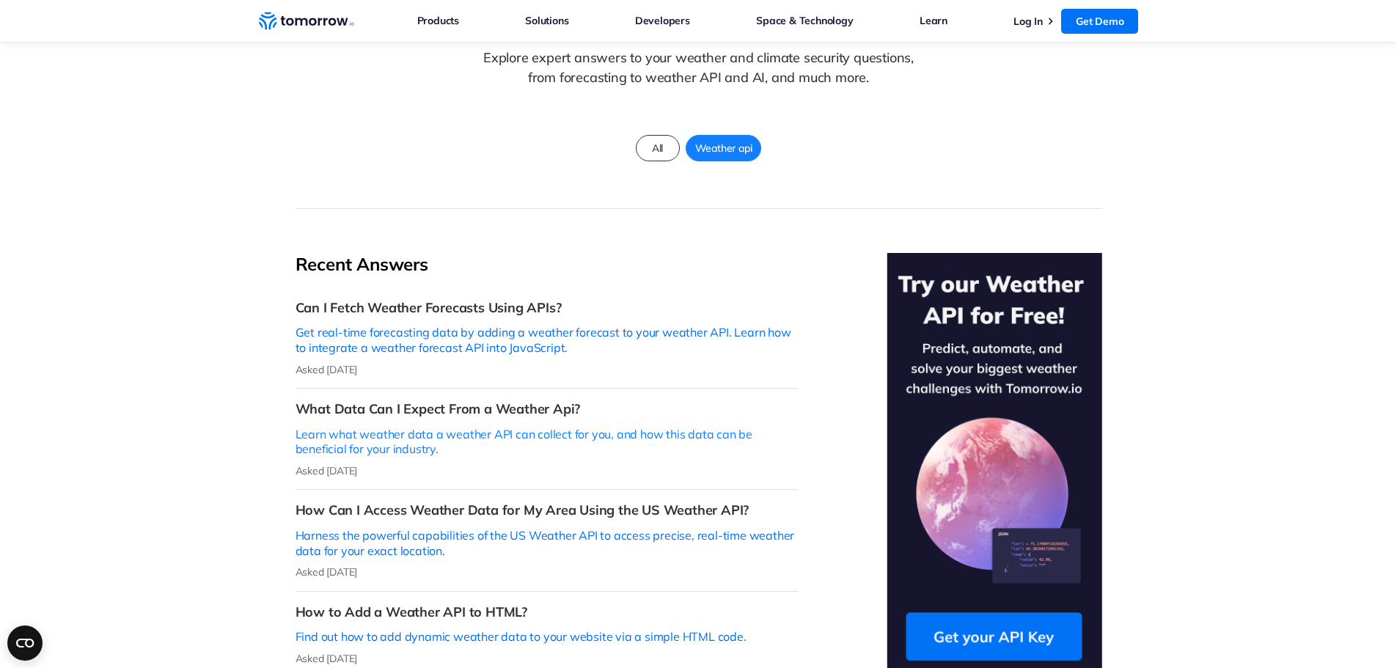
scroll to position [367, 0]
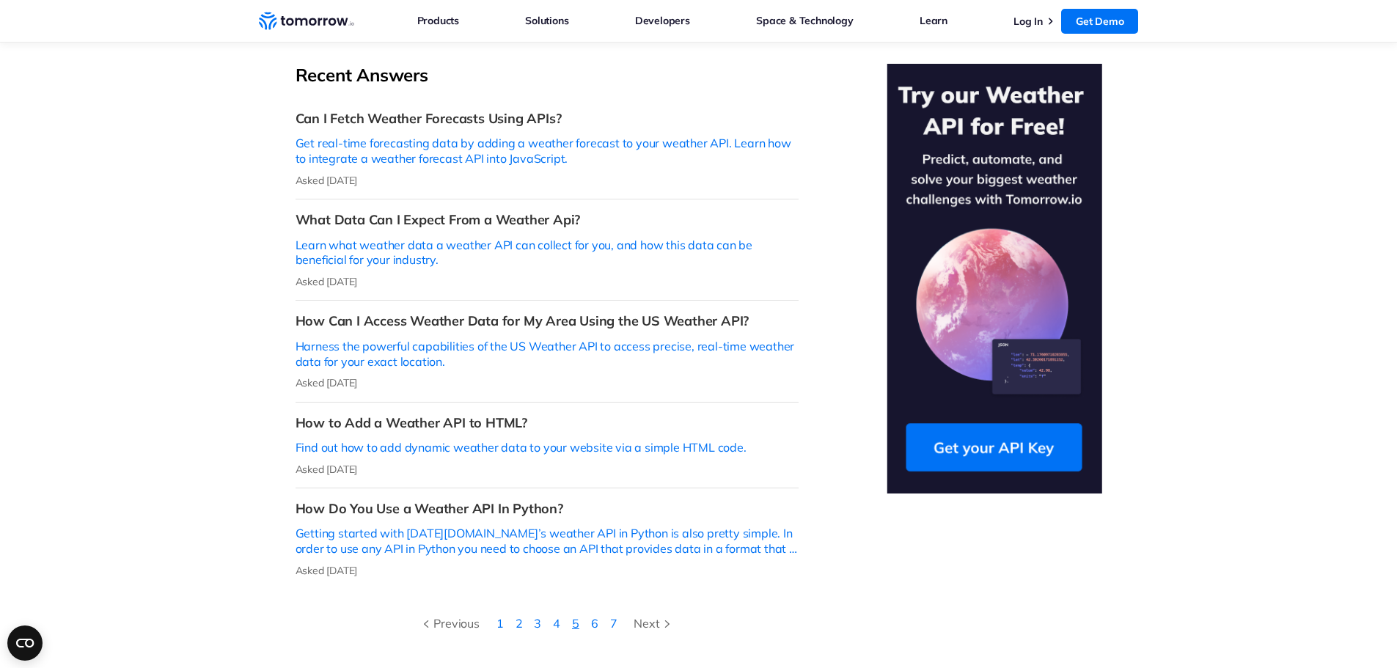
click at [574, 616] on link "5" at bounding box center [575, 623] width 7 height 15
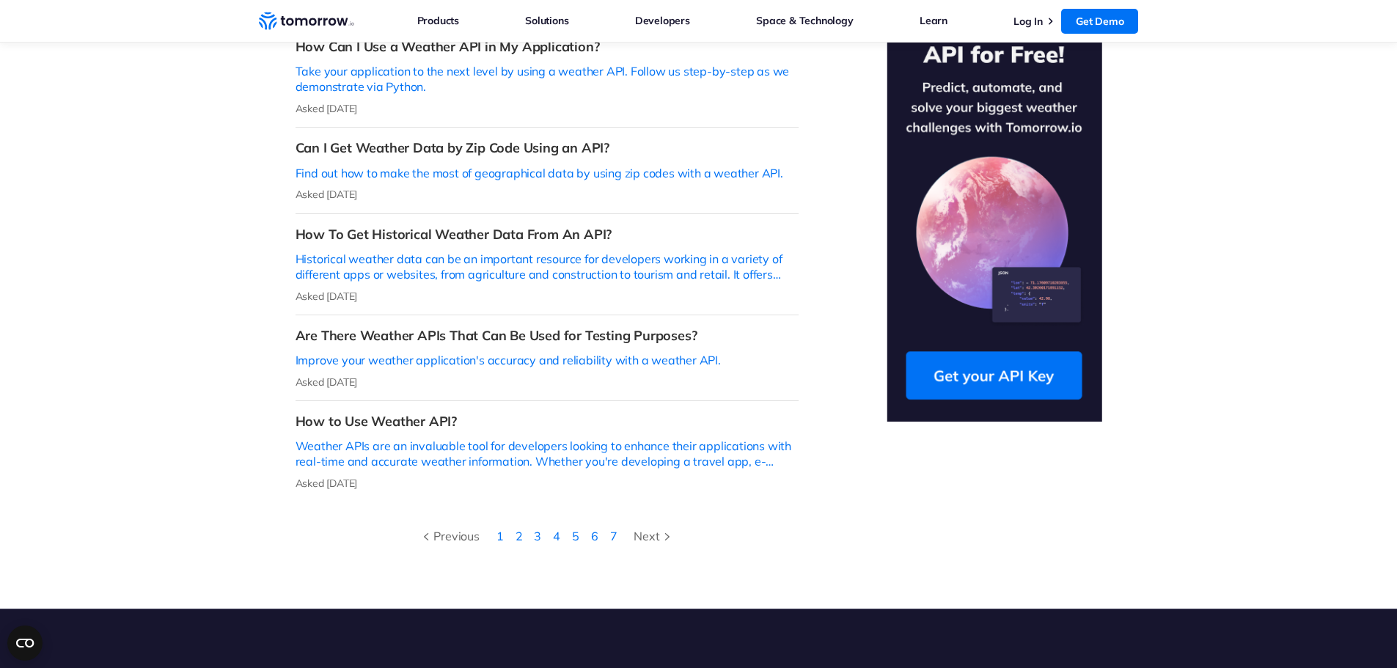
scroll to position [440, 0]
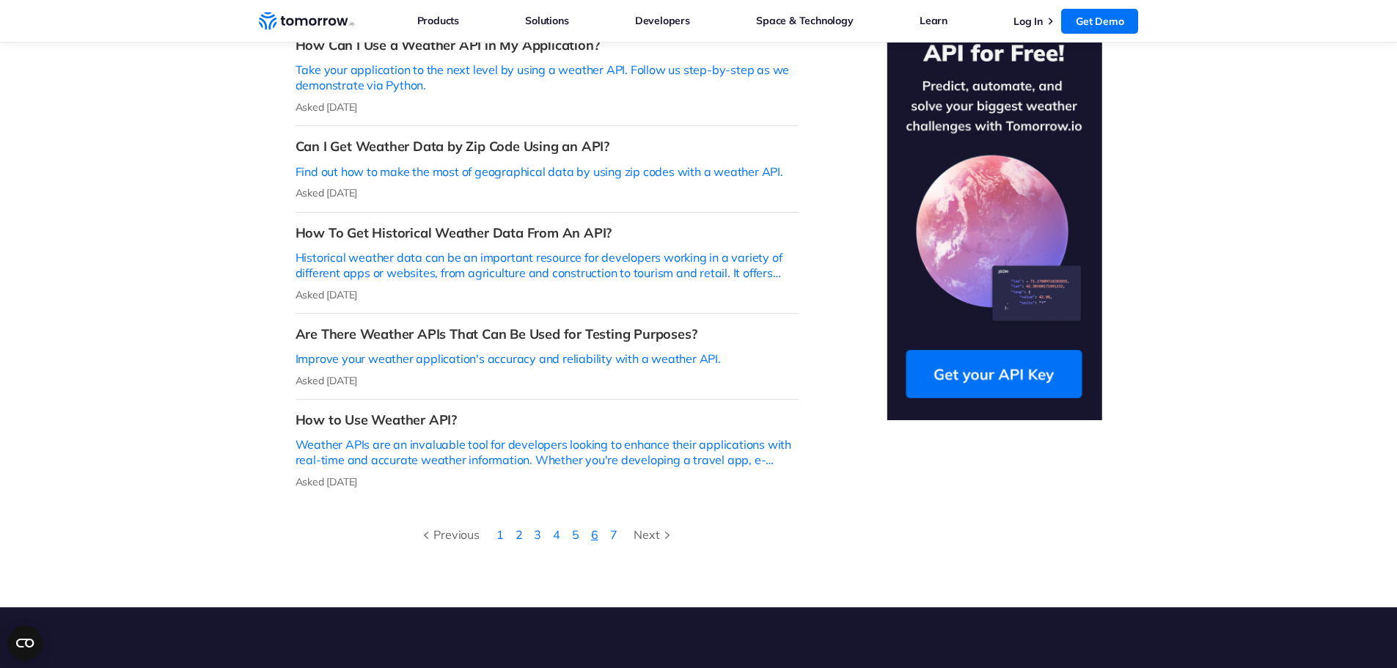
click at [593, 527] on link "6" at bounding box center [594, 534] width 7 height 15
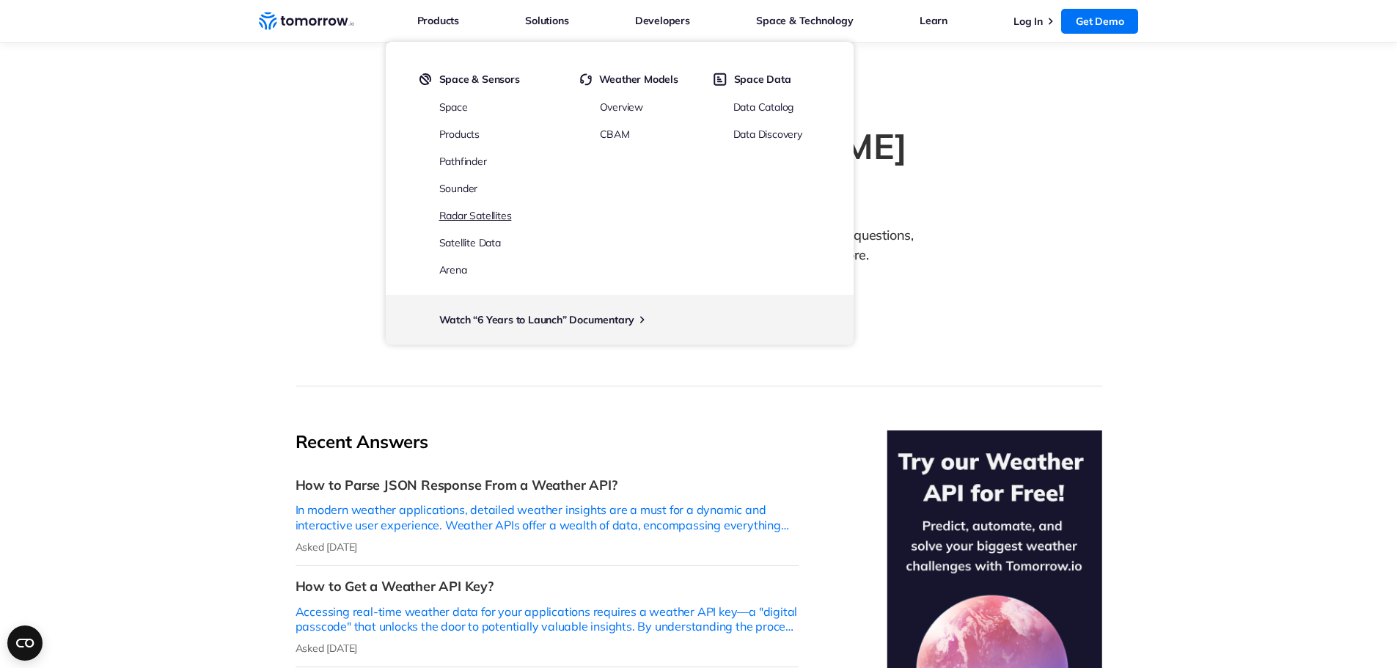
click at [490, 214] on link "Radar Satellites" at bounding box center [475, 215] width 73 height 13
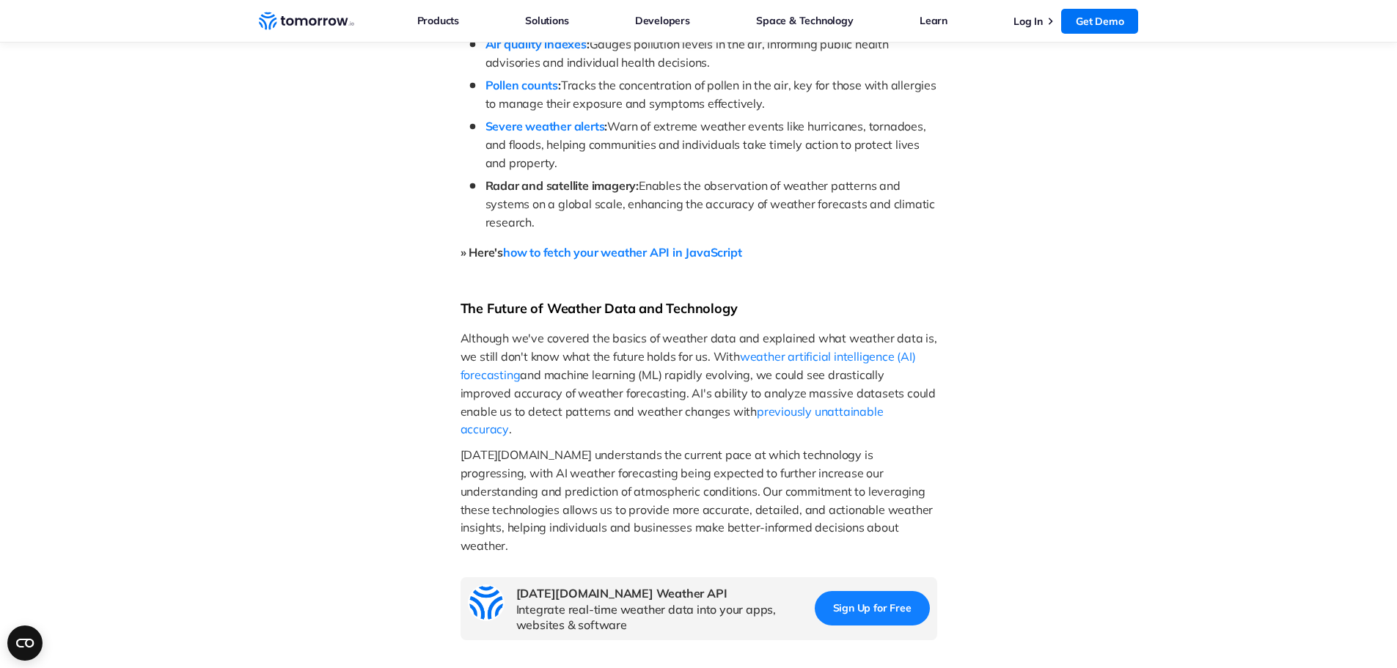
scroll to position [1467, 0]
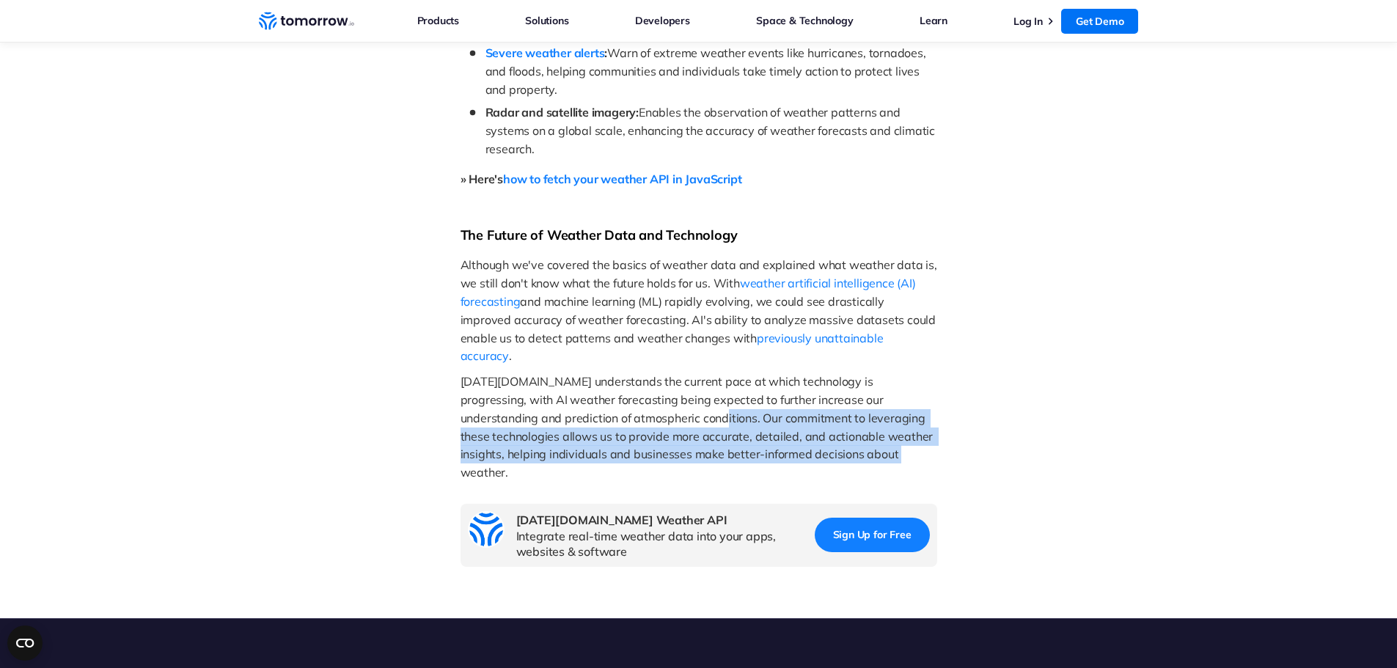
drag, startPoint x: 770, startPoint y: 424, endPoint x: 602, endPoint y: 380, distance: 173.6
click at [602, 380] on span "Tomorrow.io understands the current pace at which technology is progressing, wi…" at bounding box center [698, 427] width 475 height 106
click at [648, 398] on span "Tomorrow.io understands the current pace at which technology is progressing, wi…" at bounding box center [698, 427] width 475 height 106
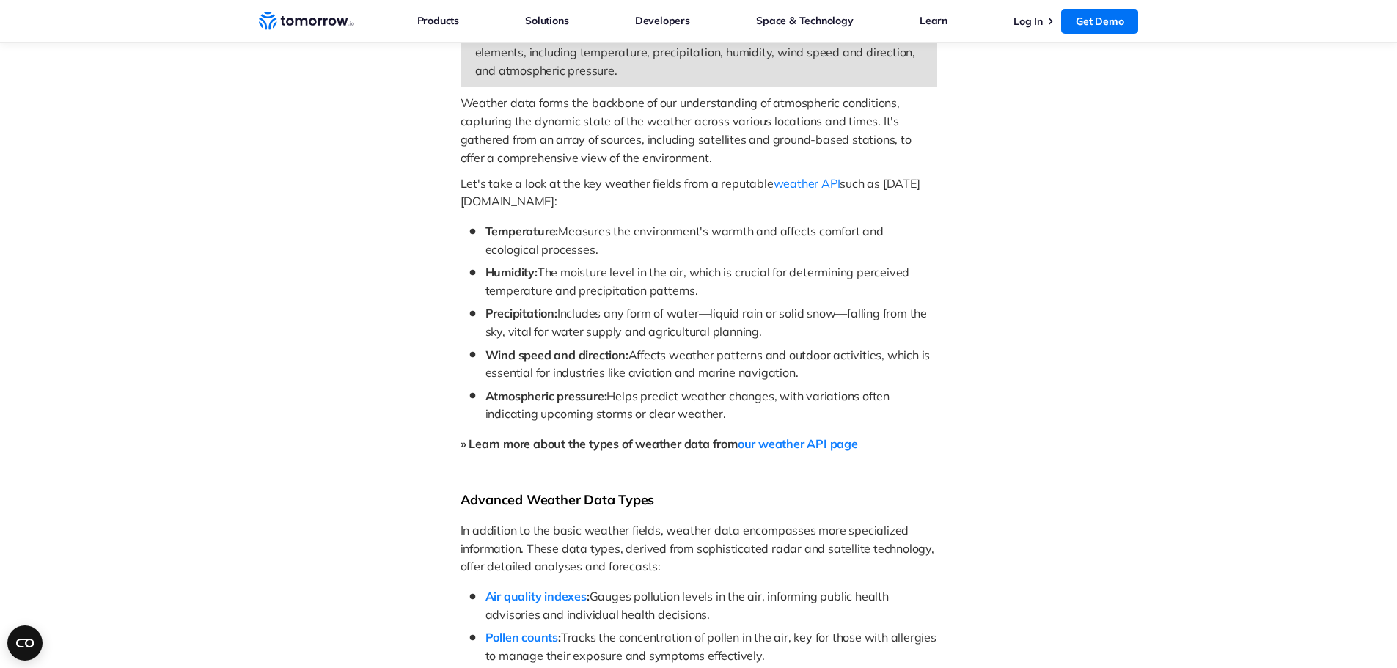
scroll to position [733, 0]
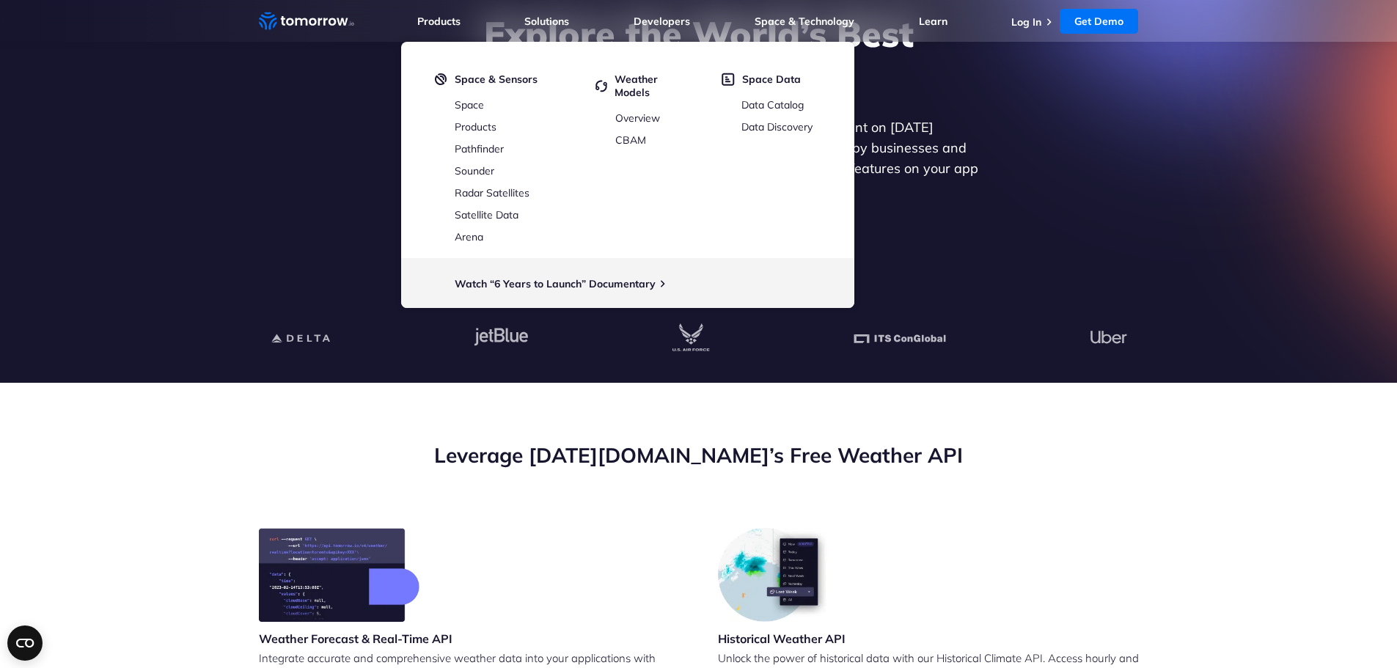
scroll to position [147, 0]
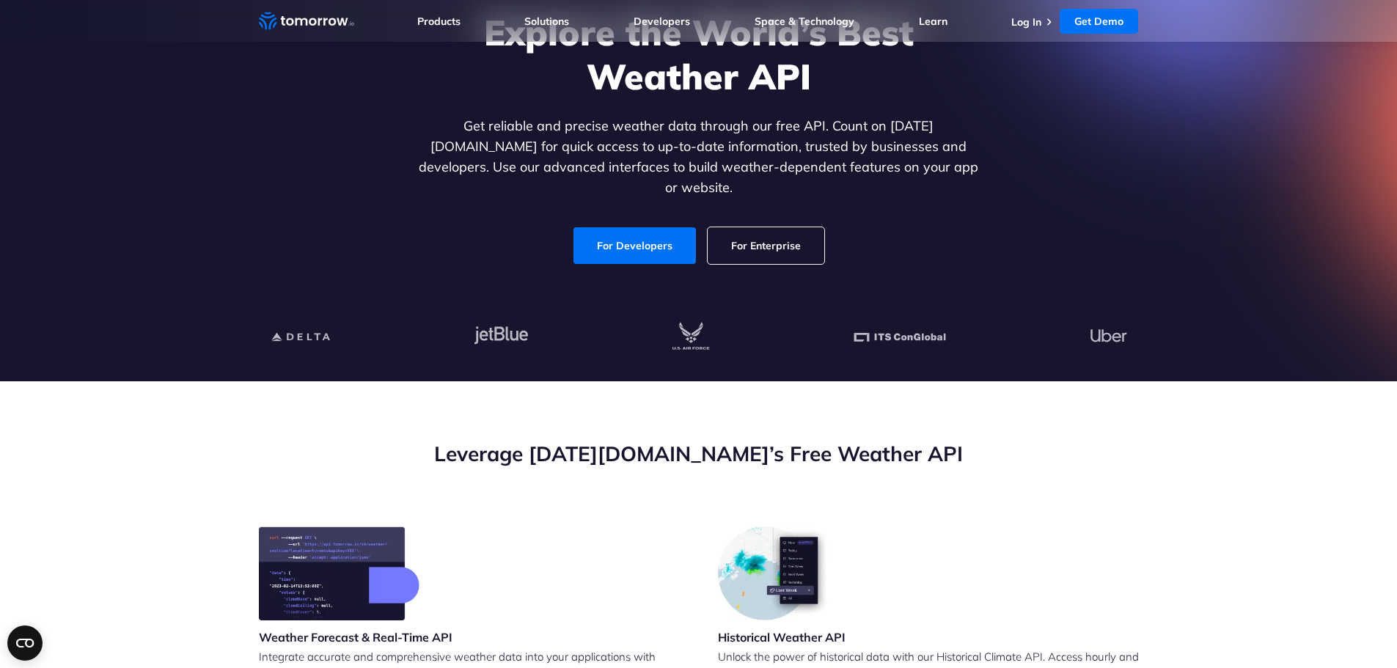
click at [778, 239] on link "For Enterprise" at bounding box center [766, 245] width 117 height 37
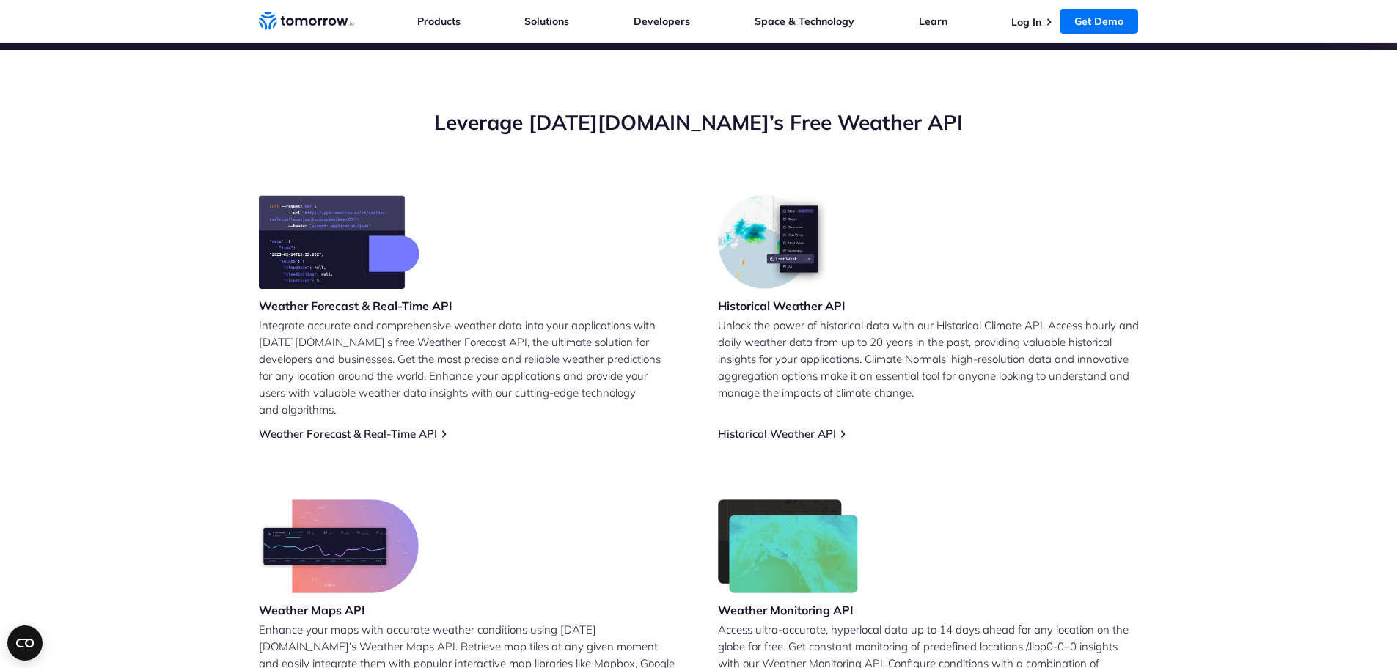
scroll to position [514, 0]
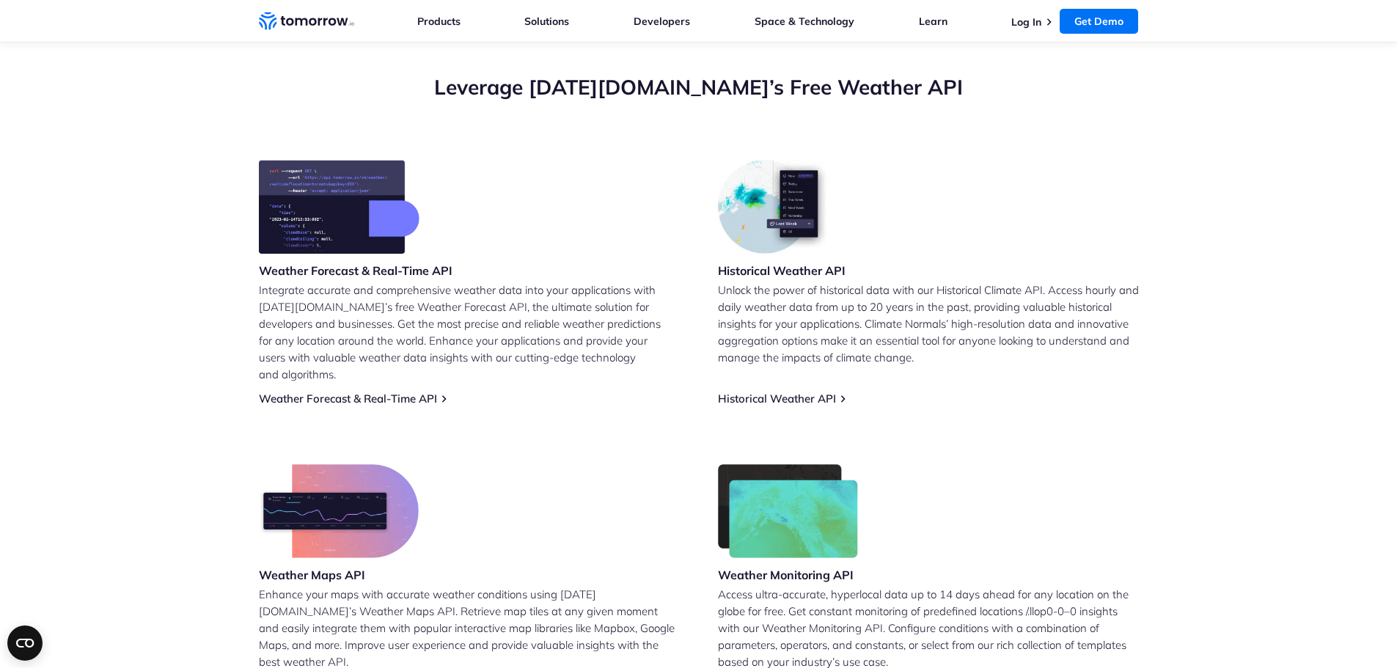
click at [481, 321] on p "Integrate accurate and comprehensive weather data into your applications with T…" at bounding box center [469, 332] width 421 height 101
click at [483, 334] on p "Integrate accurate and comprehensive weather data into your applications with T…" at bounding box center [469, 332] width 421 height 101
click at [485, 370] on div "Weather Forecast & Real-Time API Integrate accurate and comprehensive weather d…" at bounding box center [469, 283] width 421 height 246
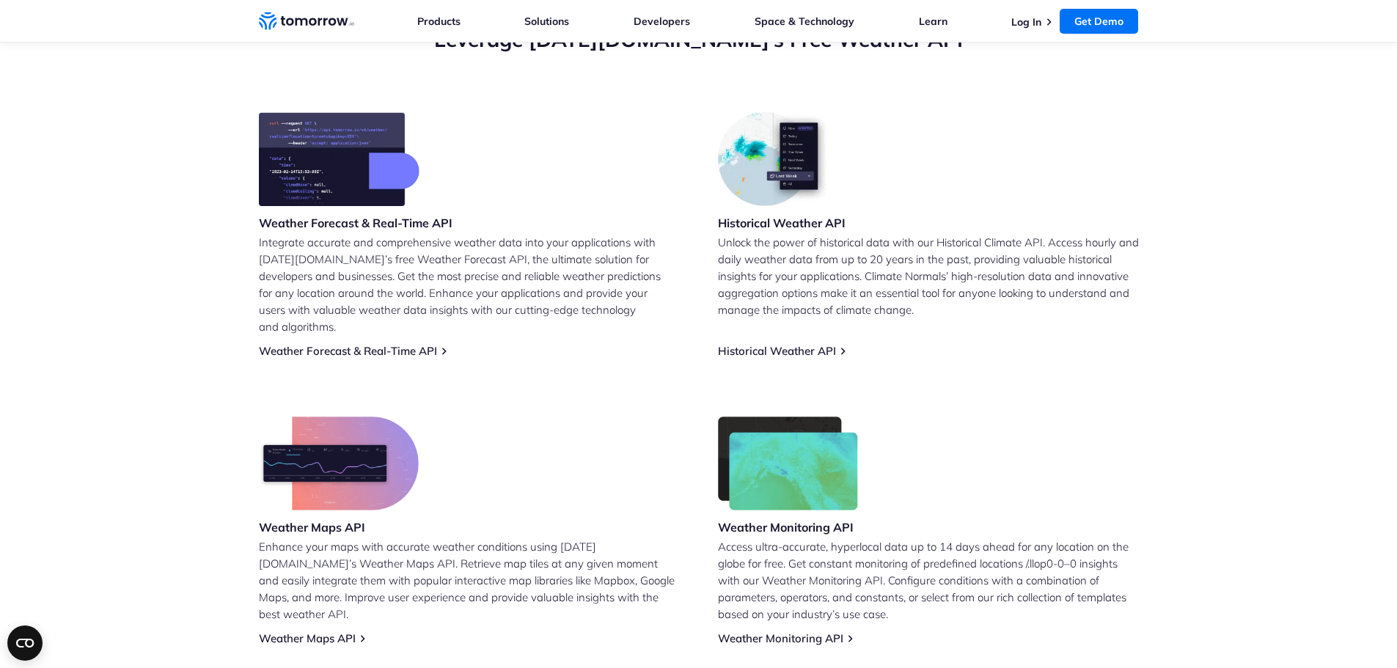
scroll to position [661, 0]
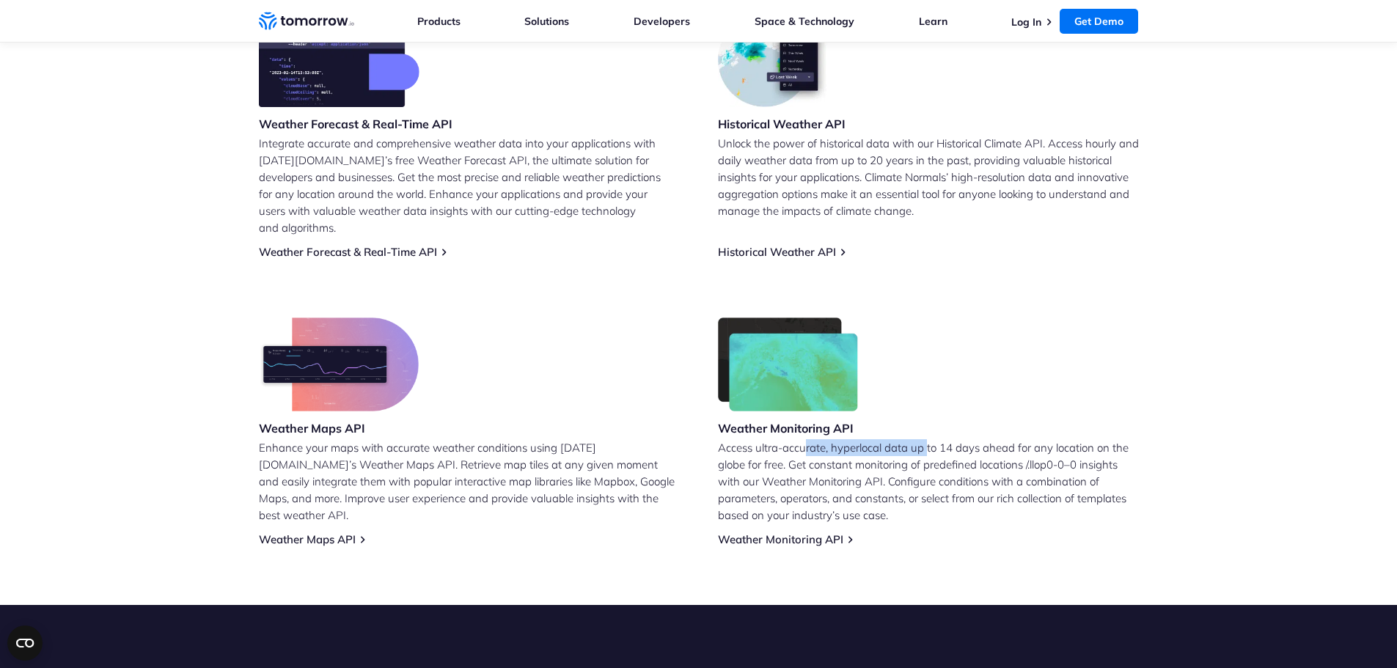
drag, startPoint x: 805, startPoint y: 436, endPoint x: 926, endPoint y: 431, distance: 121.9
click at [926, 439] on p "Access ultra-accurate, hyperlocal data up to 14 days ahead for any location on …" at bounding box center [928, 481] width 421 height 84
click at [945, 439] on p "Access ultra-accurate, hyperlocal data up to 14 days ahead for any location on …" at bounding box center [928, 481] width 421 height 84
click at [859, 451] on p "Access ultra-accurate, hyperlocal data up to 14 days ahead for any location on …" at bounding box center [928, 481] width 421 height 84
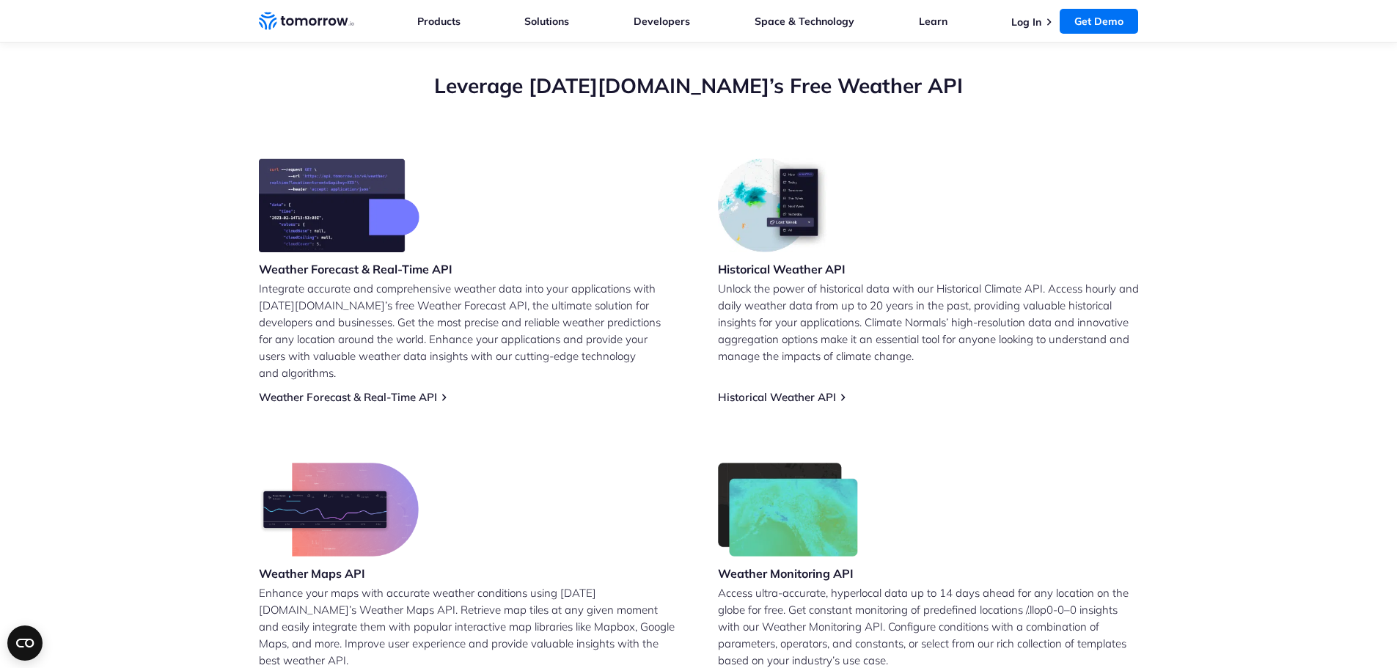
scroll to position [514, 0]
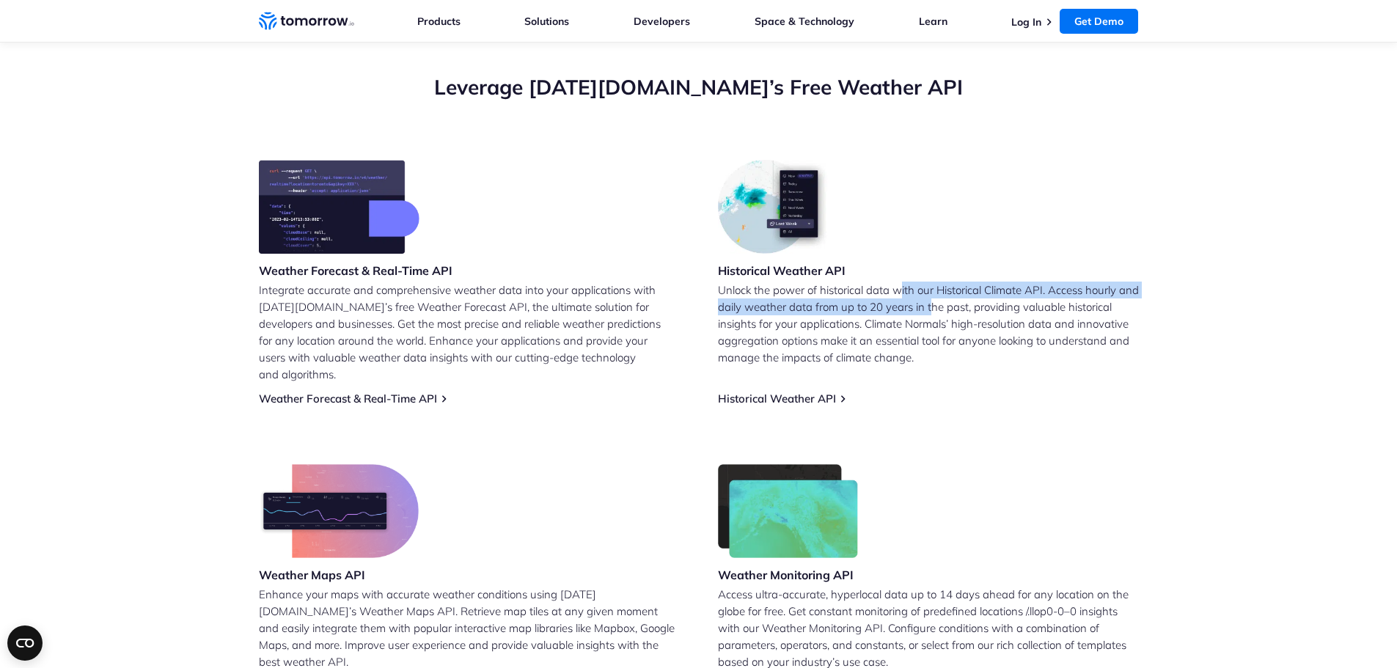
drag, startPoint x: 925, startPoint y: 293, endPoint x: 954, endPoint y: 301, distance: 29.7
click at [954, 301] on p "Unlock the power of historical data with our Historical Climate API. Access hou…" at bounding box center [928, 324] width 421 height 84
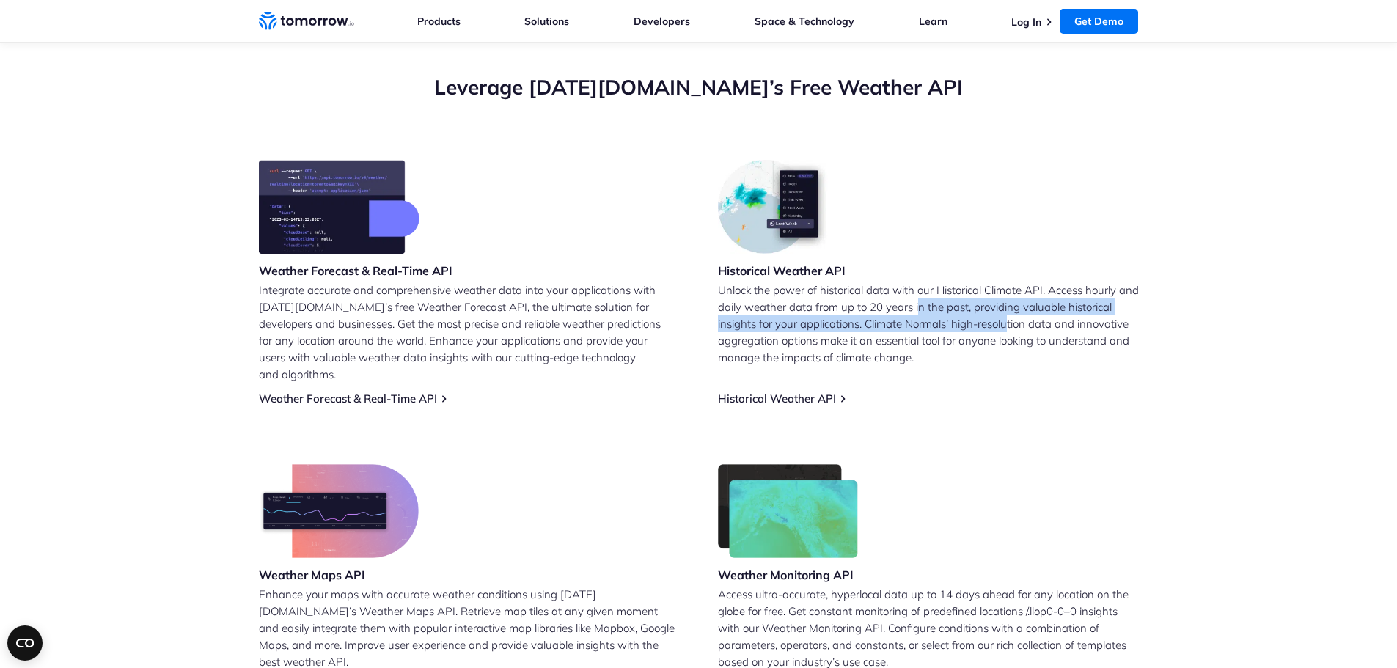
drag, startPoint x: 941, startPoint y: 307, endPoint x: 1010, endPoint y: 317, distance: 69.7
click at [1010, 317] on p "Unlock the power of historical data with our Historical Climate API. Access hou…" at bounding box center [928, 324] width 421 height 84
click at [1007, 327] on p "Unlock the power of historical data with our Historical Climate API. Access hou…" at bounding box center [928, 324] width 421 height 84
click at [799, 271] on h3 "Historical Weather API" at bounding box center [782, 271] width 128 height 16
click at [798, 392] on link "Historical Weather API" at bounding box center [777, 399] width 118 height 14
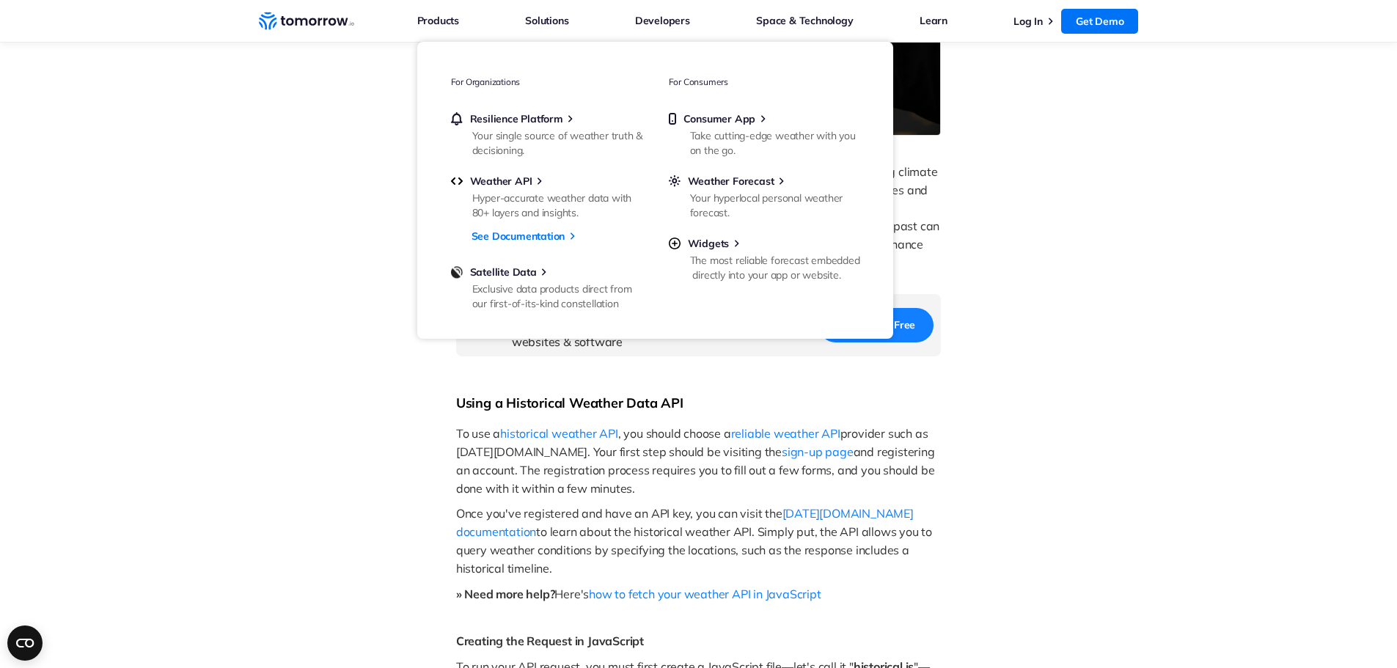
scroll to position [587, 0]
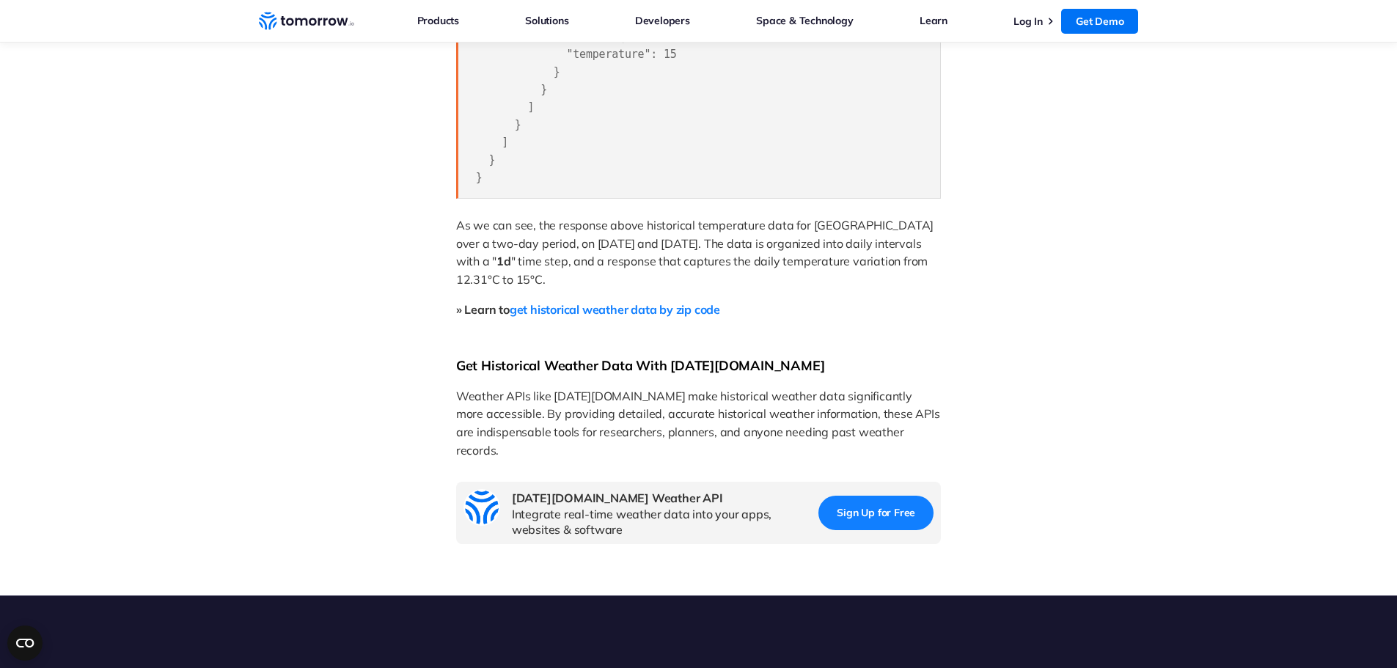
scroll to position [2274, 0]
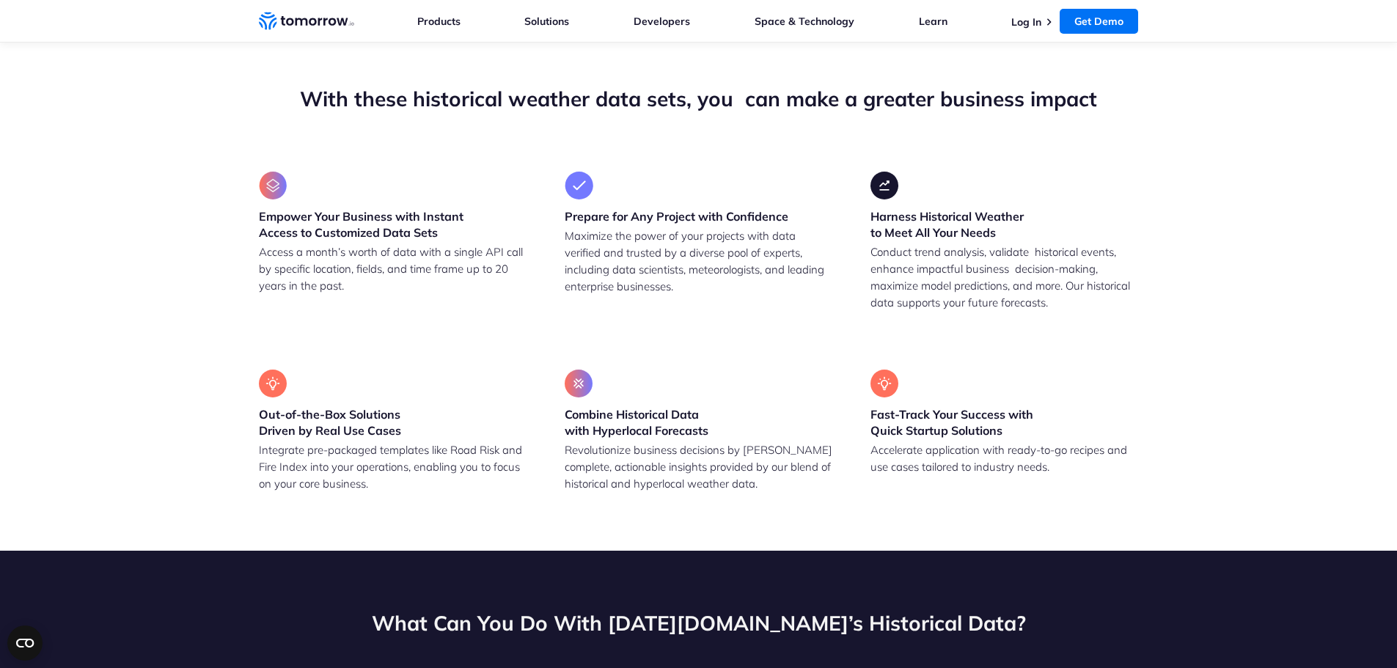
scroll to position [1101, 0]
